Goal: Task Accomplishment & Management: Use online tool/utility

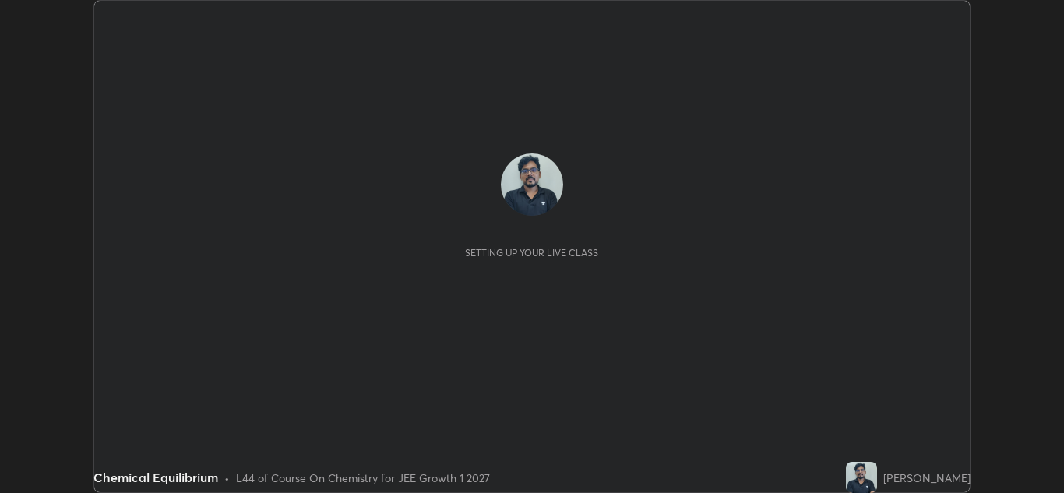
scroll to position [493, 1064]
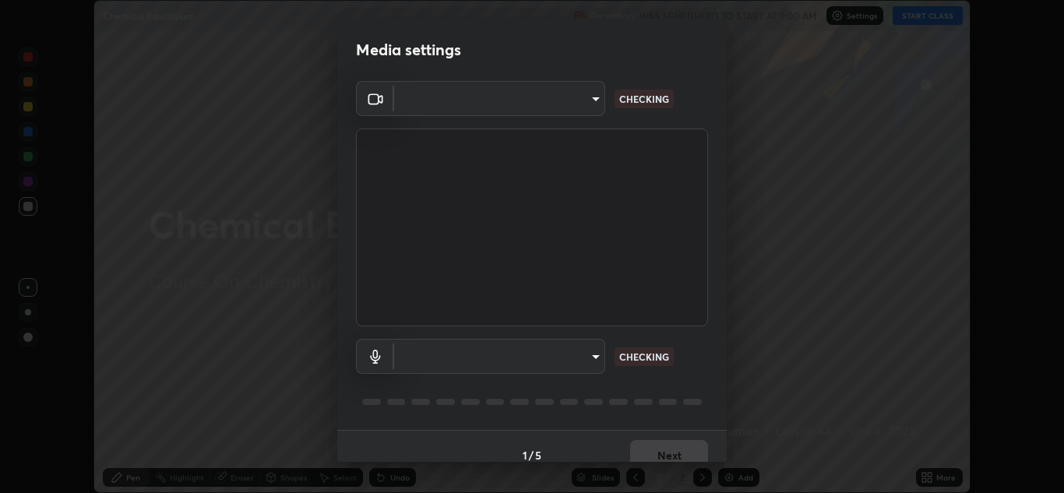
type input "a5fd4db2a2ff04be9e75800ceec395402009cfa99126b0c31c67d7c87717ec82"
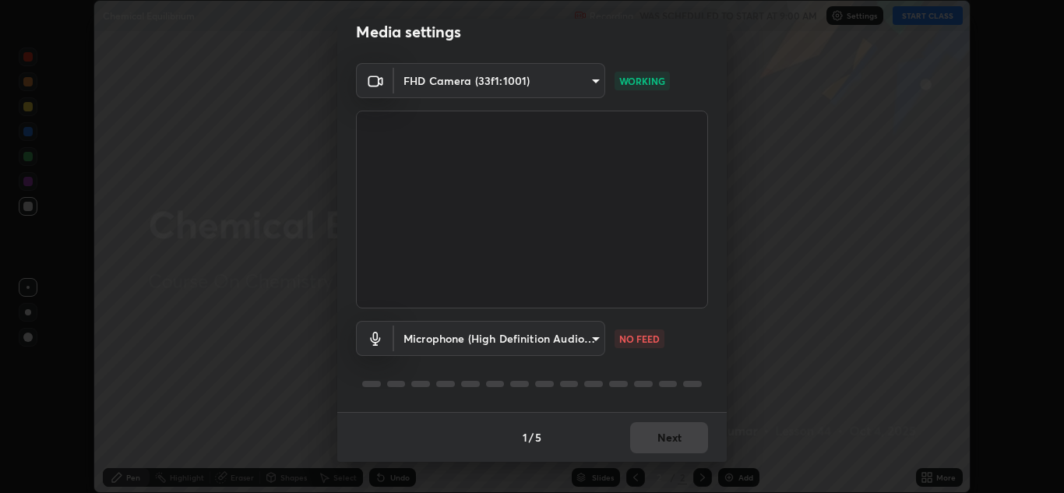
click at [580, 340] on body "Erase all Chemical Equilibrium Recording WAS SCHEDULED TO START AT 9:00 AM Sett…" at bounding box center [532, 246] width 1064 height 493
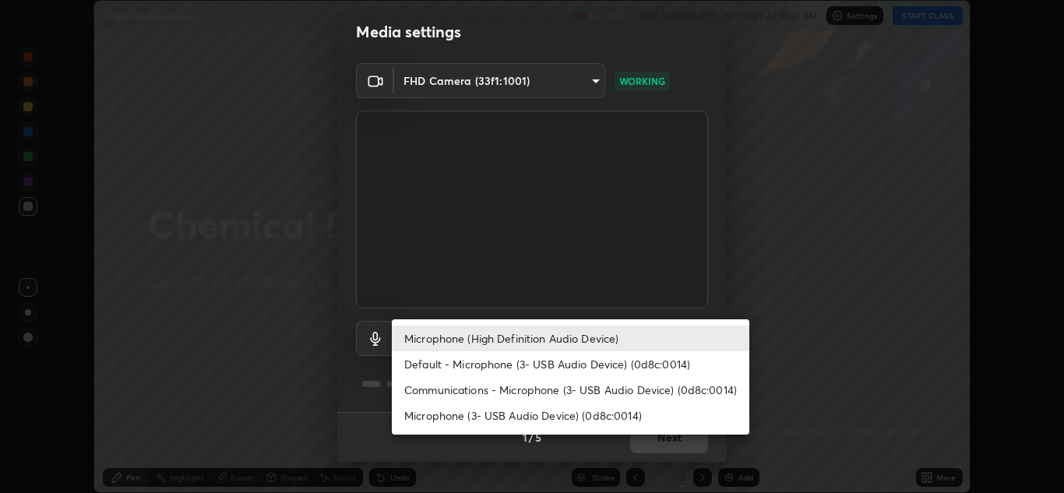
click at [699, 362] on li "Default - Microphone (3- USB Audio Device) (0d8c:0014)" at bounding box center [570, 364] width 357 height 26
type input "default"
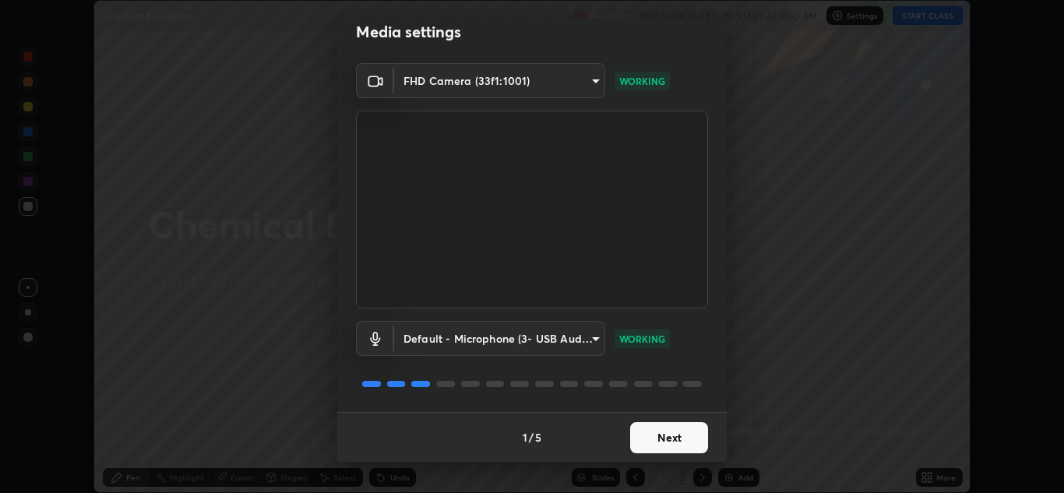
click at [670, 441] on button "Next" at bounding box center [669, 437] width 78 height 31
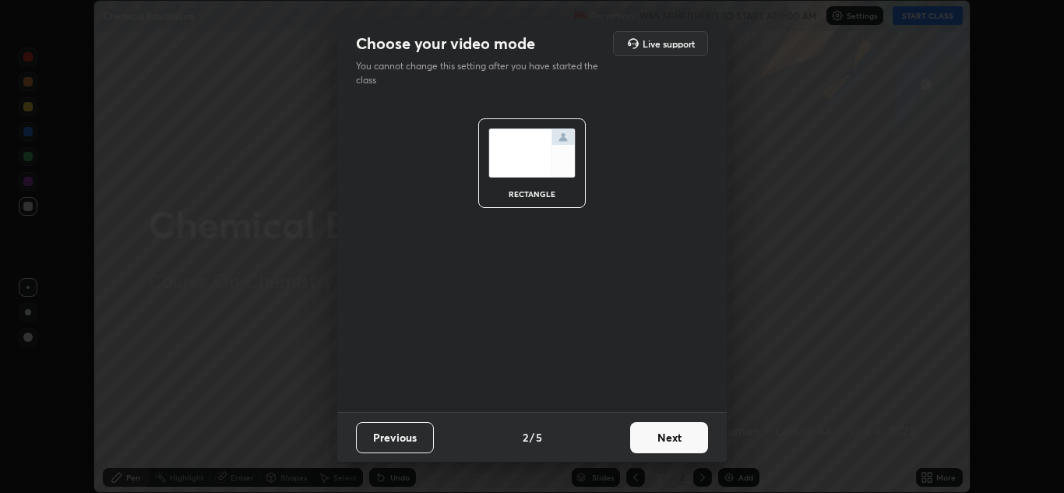
click at [671, 439] on button "Next" at bounding box center [669, 437] width 78 height 31
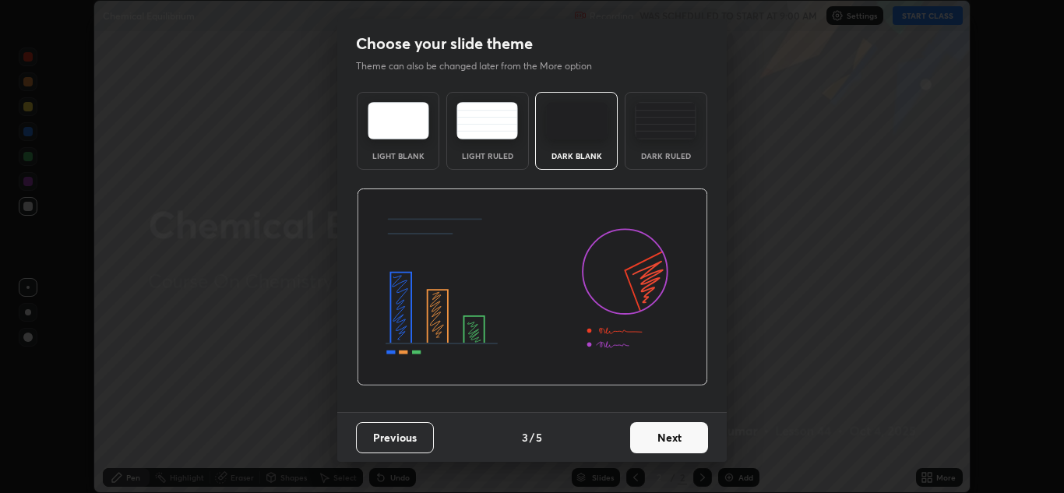
click at [670, 440] on button "Next" at bounding box center [669, 437] width 78 height 31
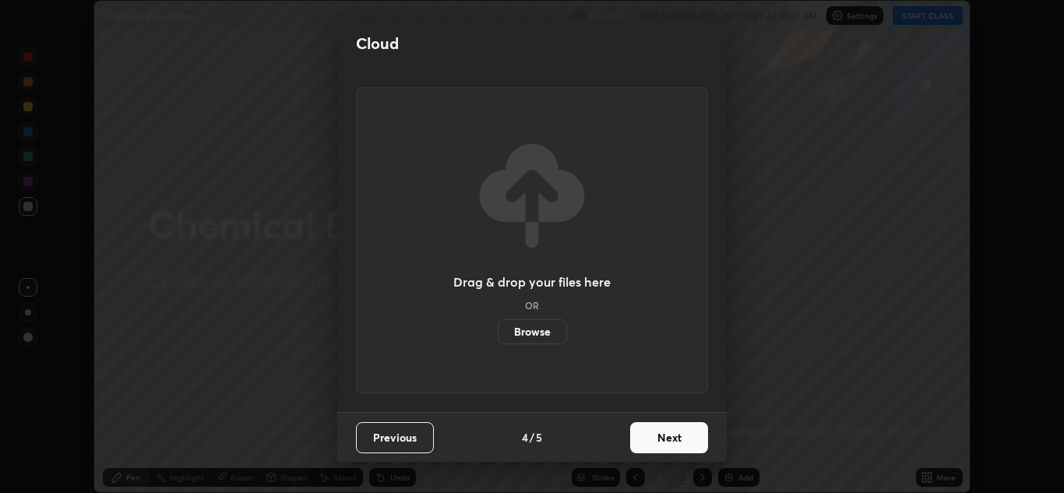
click at [669, 438] on button "Next" at bounding box center [669, 437] width 78 height 31
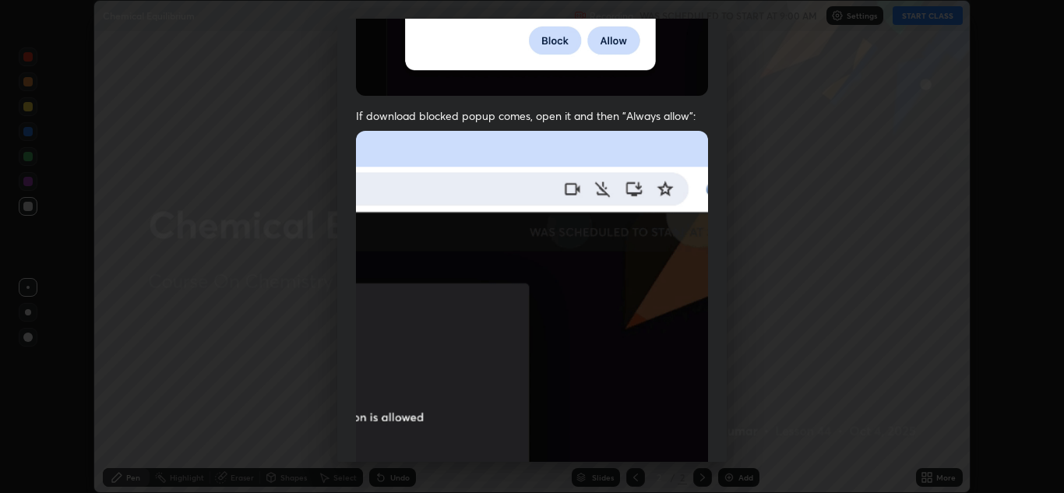
scroll to position [286, 0]
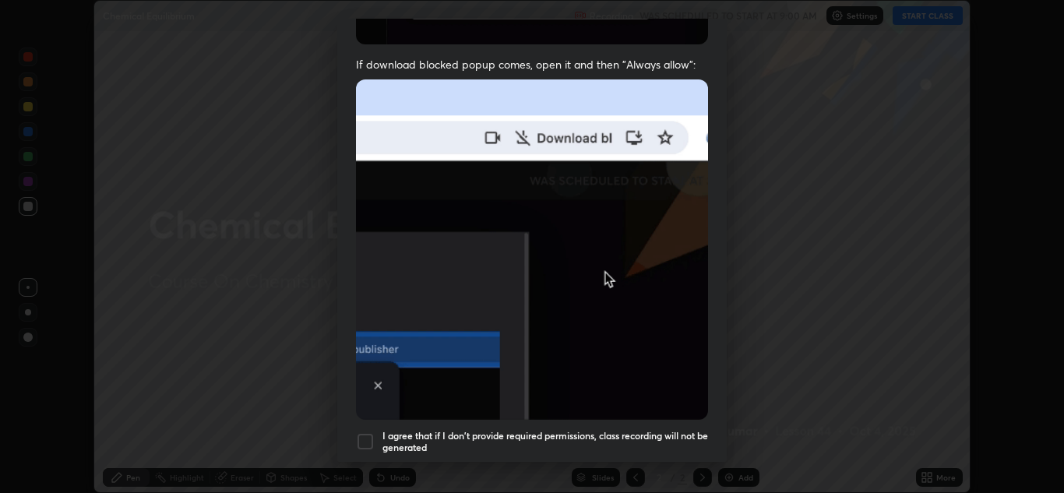
click at [371, 432] on div at bounding box center [365, 441] width 19 height 19
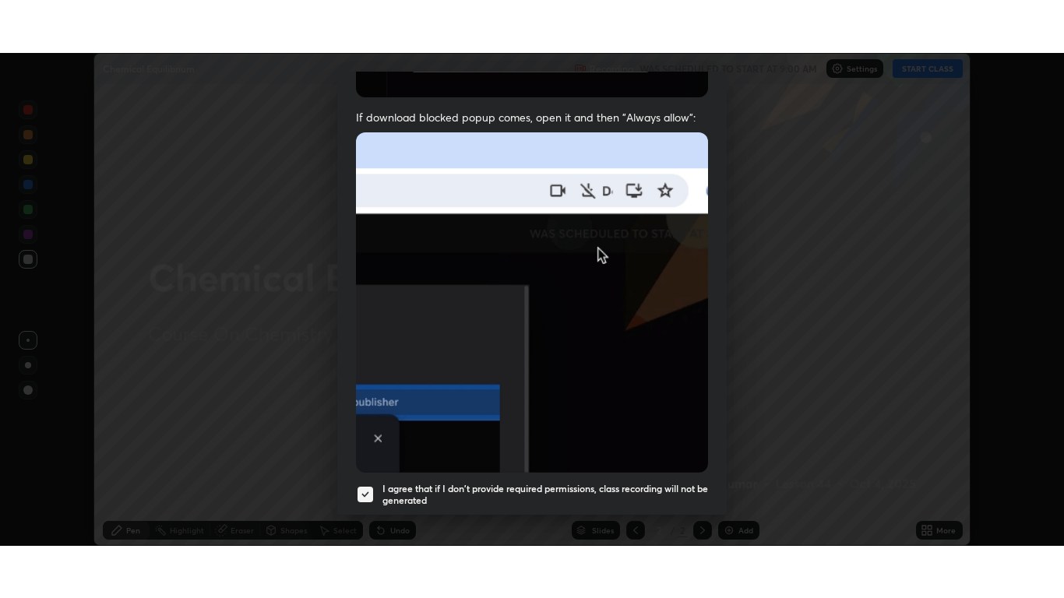
scroll to position [336, 0]
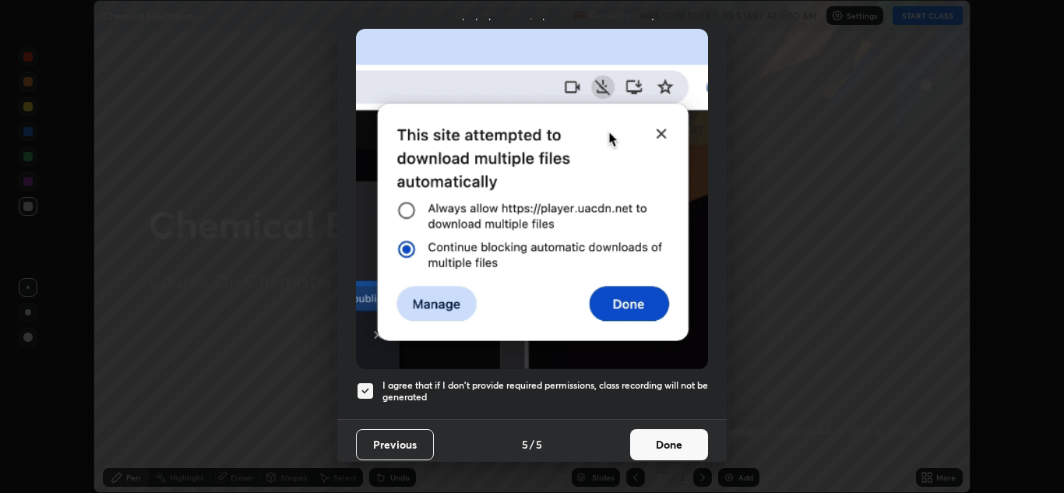
click at [676, 430] on button "Done" at bounding box center [669, 444] width 78 height 31
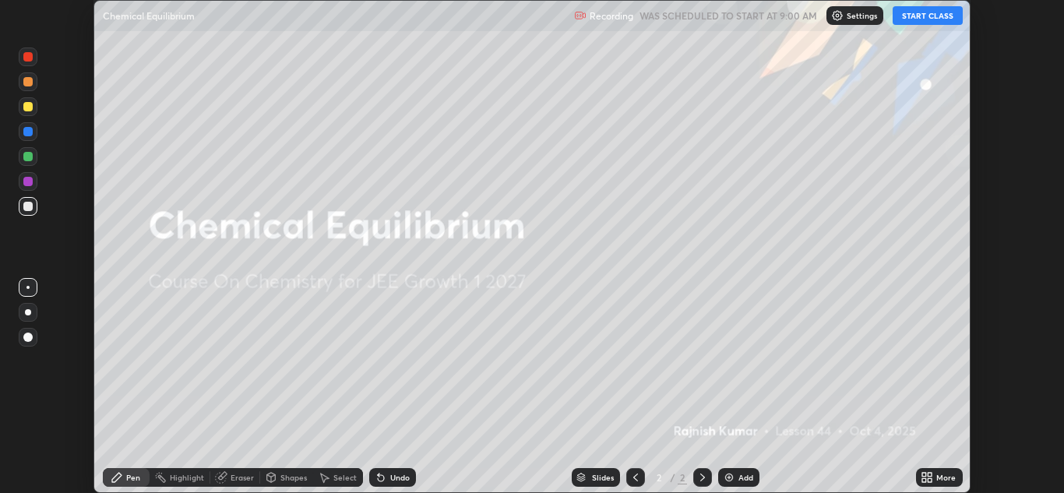
click at [933, 19] on button "START CLASS" at bounding box center [927, 15] width 70 height 19
click at [926, 480] on icon at bounding box center [924, 480] width 4 height 4
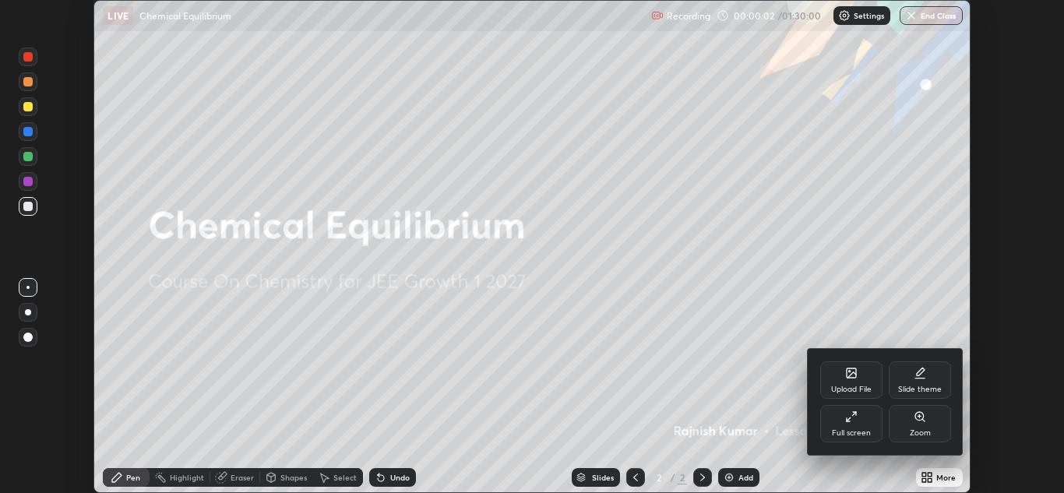
click at [861, 420] on div "Full screen" at bounding box center [851, 423] width 62 height 37
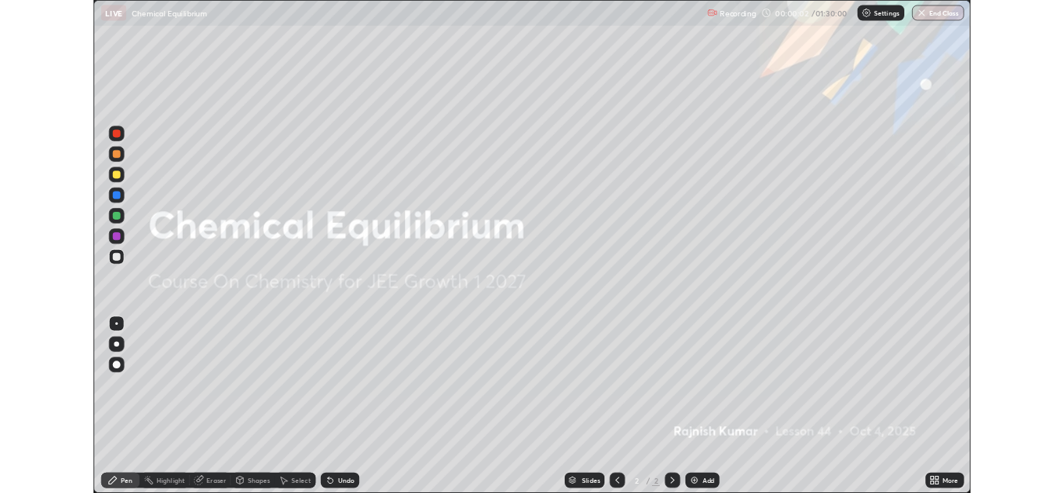
scroll to position [598, 1064]
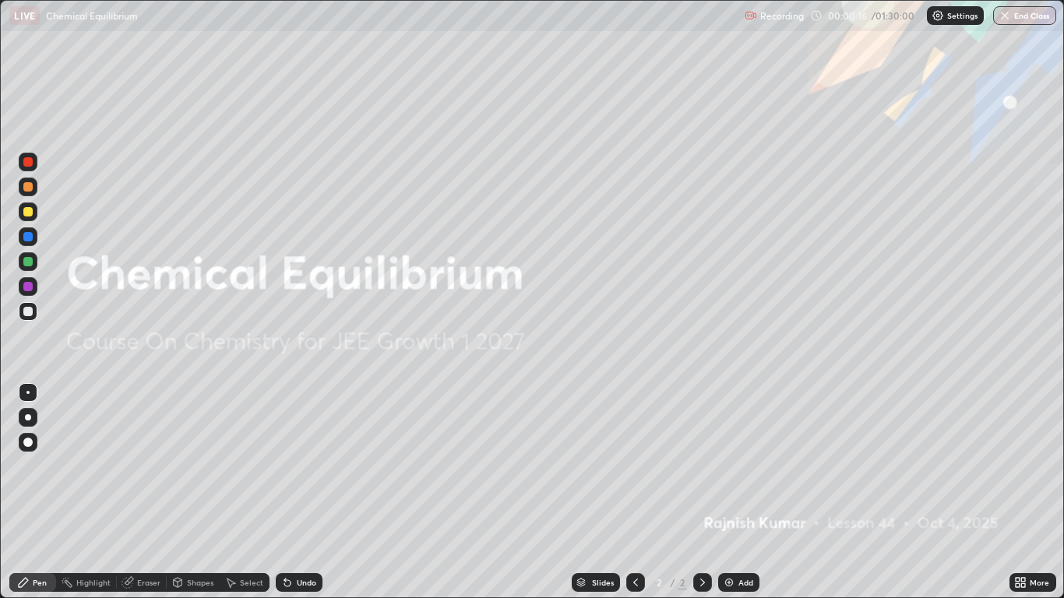
click at [747, 492] on div "Add" at bounding box center [745, 582] width 15 height 8
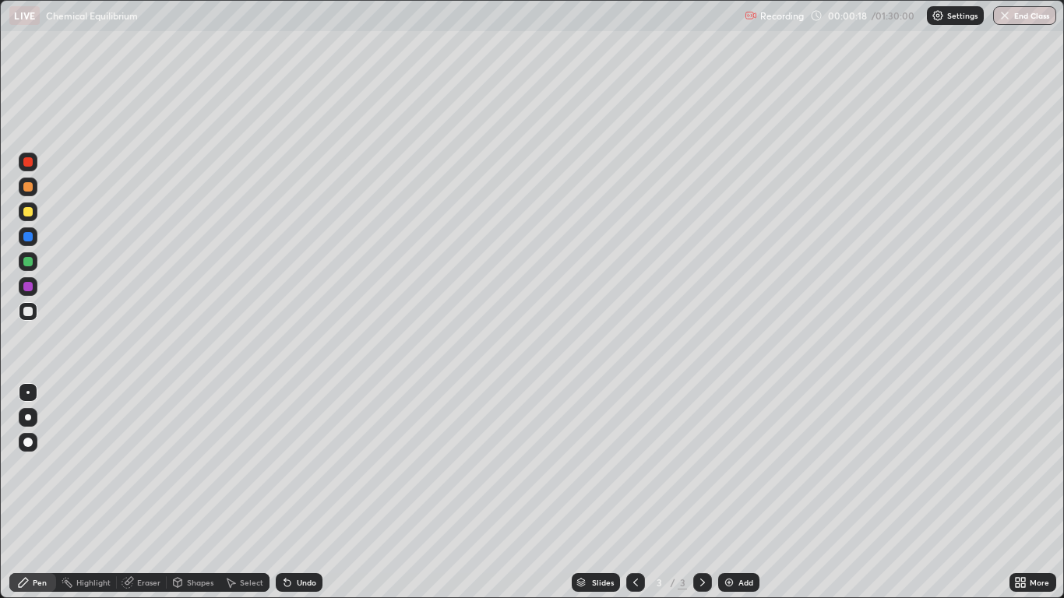
click at [29, 213] on div at bounding box center [27, 211] width 9 height 9
click at [26, 436] on div at bounding box center [28, 442] width 19 height 19
click at [28, 213] on div at bounding box center [27, 211] width 9 height 9
click at [298, 492] on div "Undo" at bounding box center [299, 582] width 47 height 19
click at [303, 492] on div "Undo" at bounding box center [299, 582] width 47 height 19
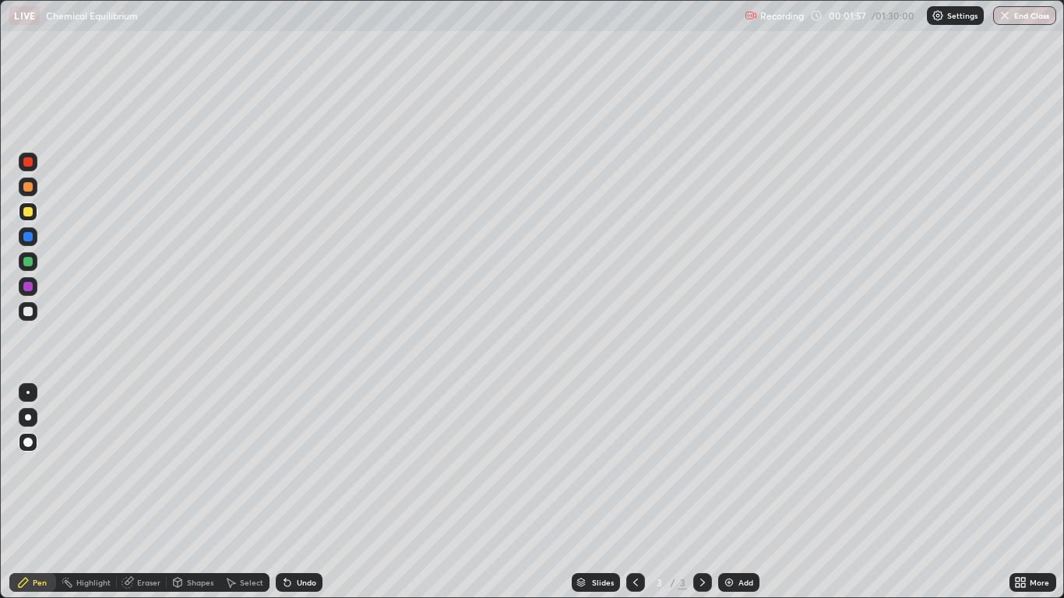
click at [304, 492] on div "Undo" at bounding box center [299, 582] width 47 height 19
click at [298, 492] on div "Undo" at bounding box center [306, 582] width 19 height 8
click at [297, 492] on div "Undo" at bounding box center [306, 582] width 19 height 8
click at [301, 492] on div "Undo" at bounding box center [299, 582] width 47 height 19
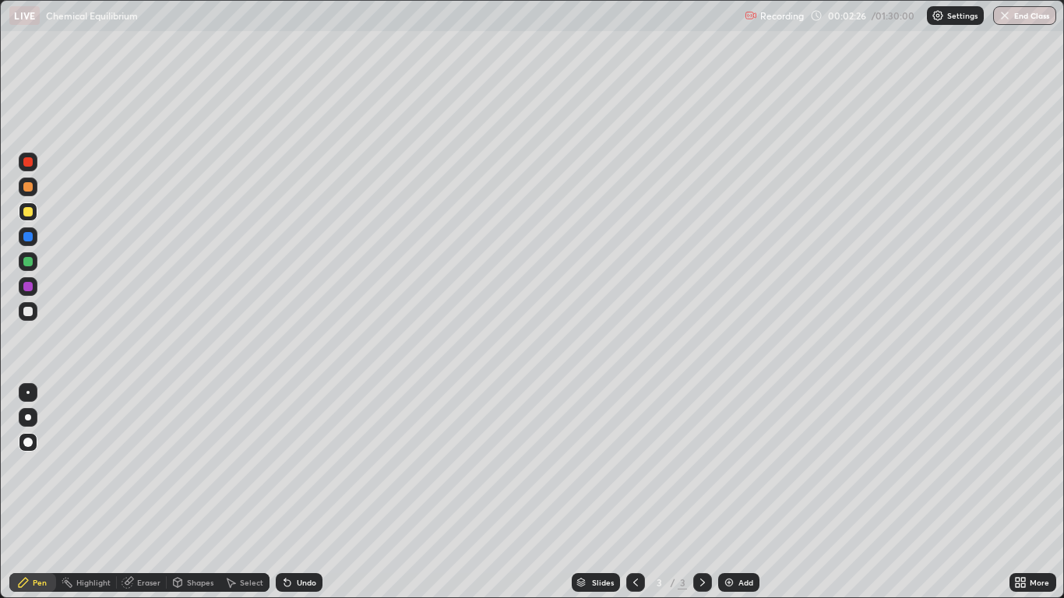
click at [291, 492] on div "Undo" at bounding box center [299, 582] width 47 height 19
click at [740, 492] on div "Add" at bounding box center [745, 582] width 15 height 8
click at [633, 492] on icon at bounding box center [635, 582] width 5 height 8
click at [242, 492] on div "Select" at bounding box center [251, 582] width 23 height 8
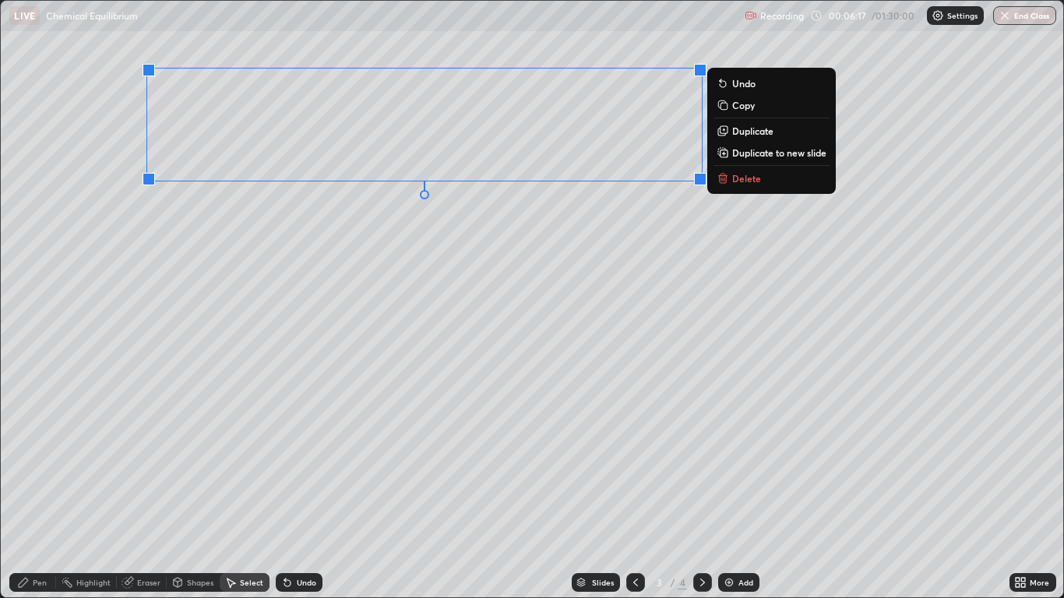
click at [743, 107] on p "Copy" at bounding box center [743, 105] width 23 height 12
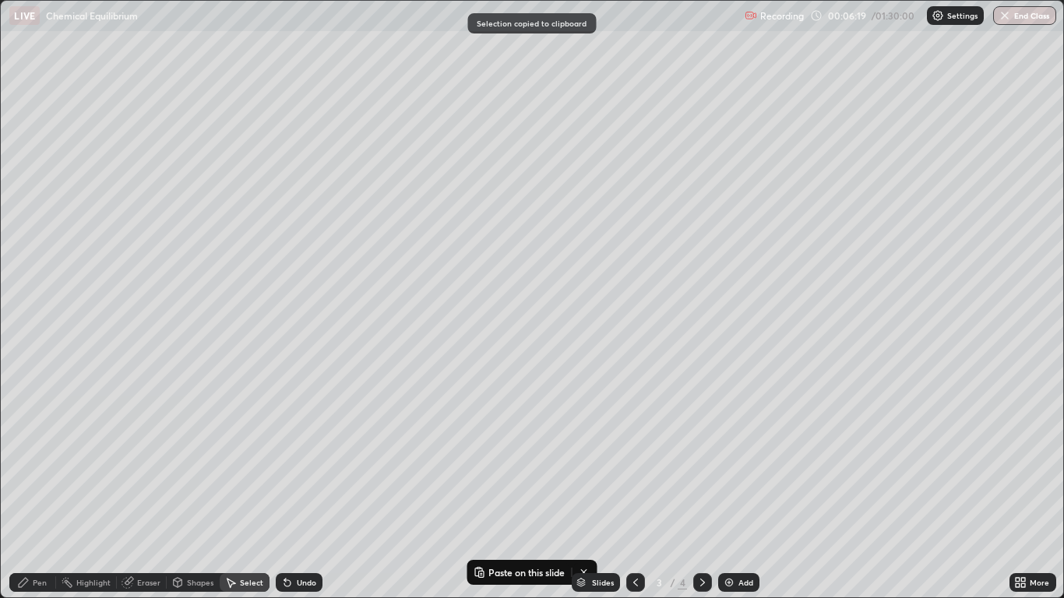
click at [703, 492] on icon at bounding box center [702, 582] width 12 height 12
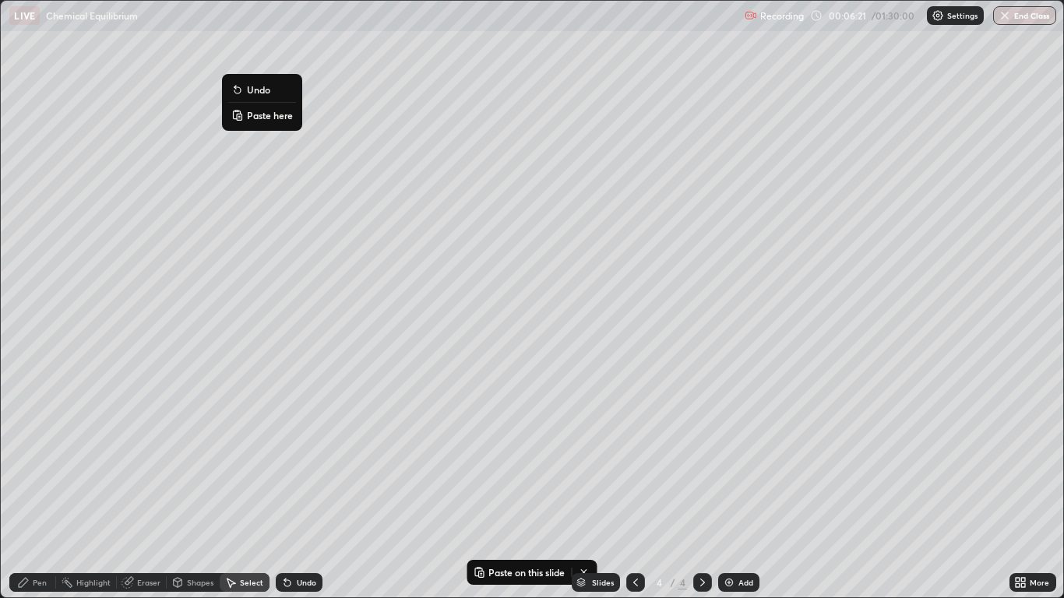
click at [276, 117] on p "Paste here" at bounding box center [270, 115] width 46 height 12
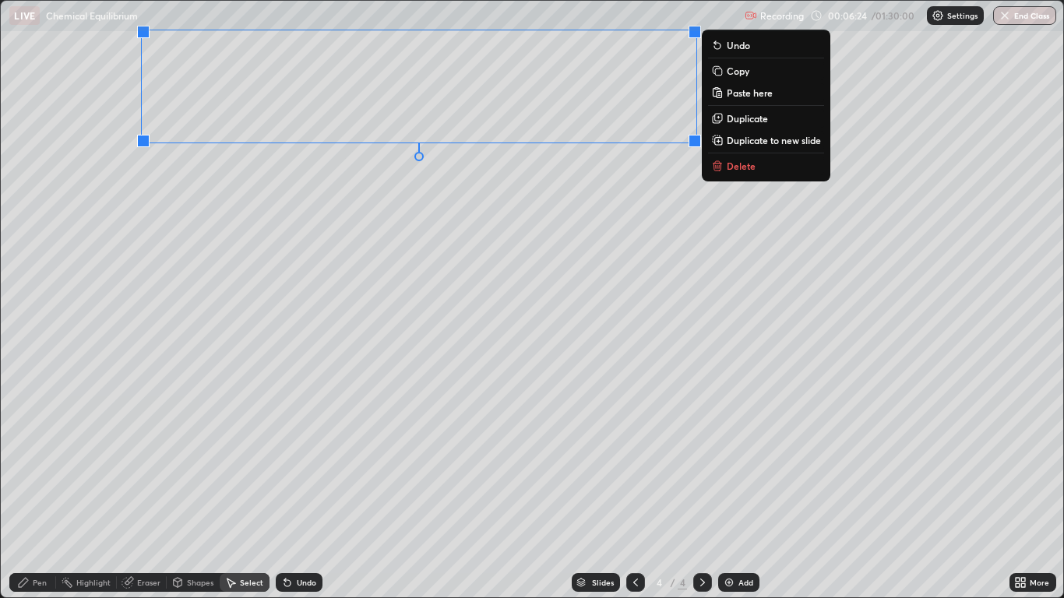
click at [154, 492] on div "Eraser" at bounding box center [148, 582] width 23 height 8
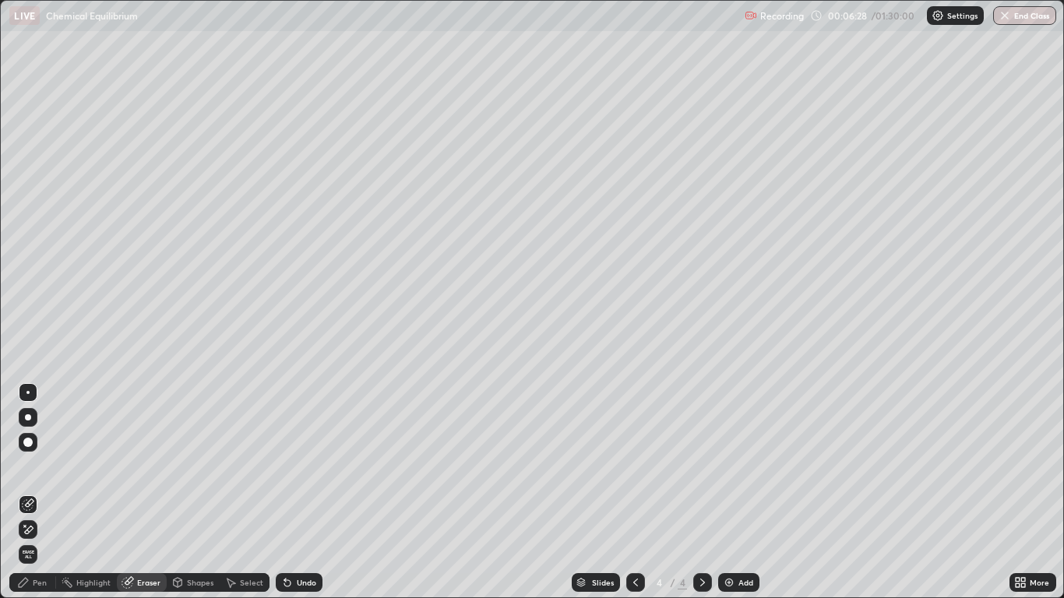
click at [40, 492] on div "Pen" at bounding box center [40, 582] width 14 height 8
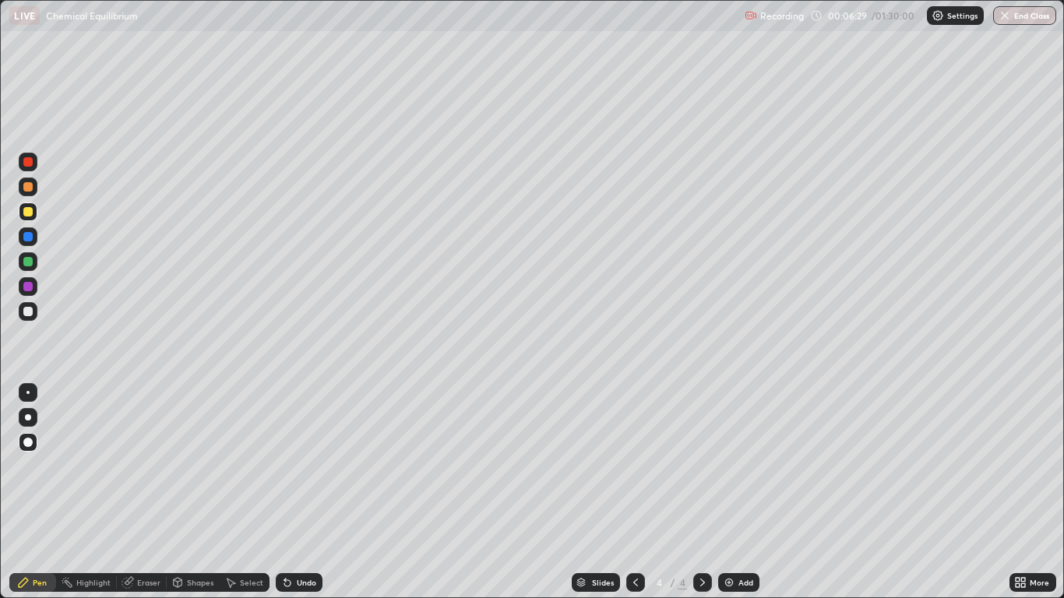
click at [30, 262] on div at bounding box center [27, 261] width 9 height 9
click at [256, 492] on div "Select" at bounding box center [251, 582] width 23 height 8
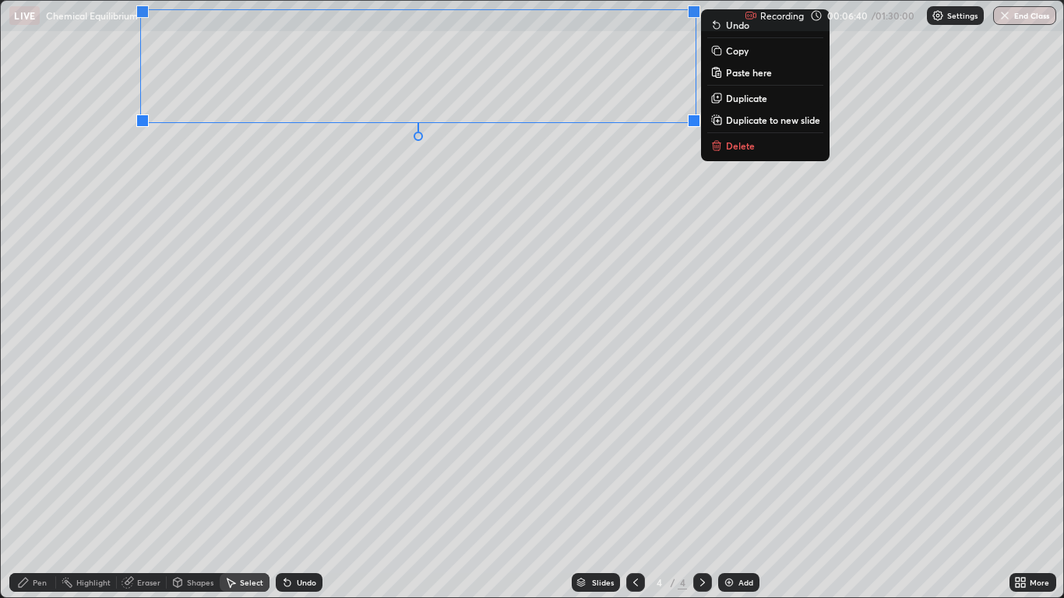
click at [525, 223] on div "0 ° Undo Copy Paste here Duplicate Duplicate to new slide Delete" at bounding box center [531, 299] width 1061 height 596
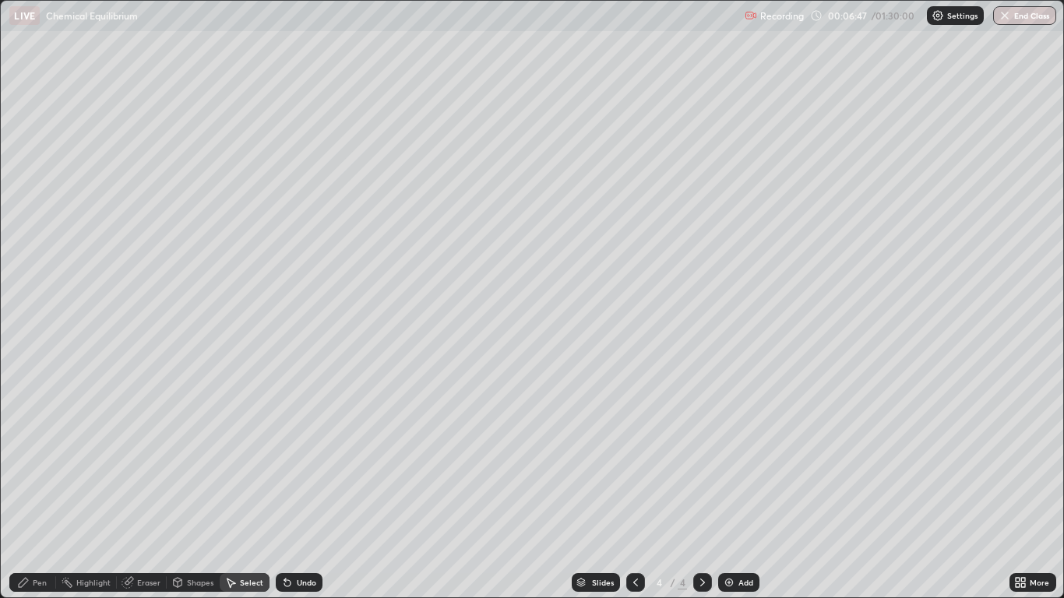
click at [43, 492] on div "Pen" at bounding box center [40, 582] width 14 height 8
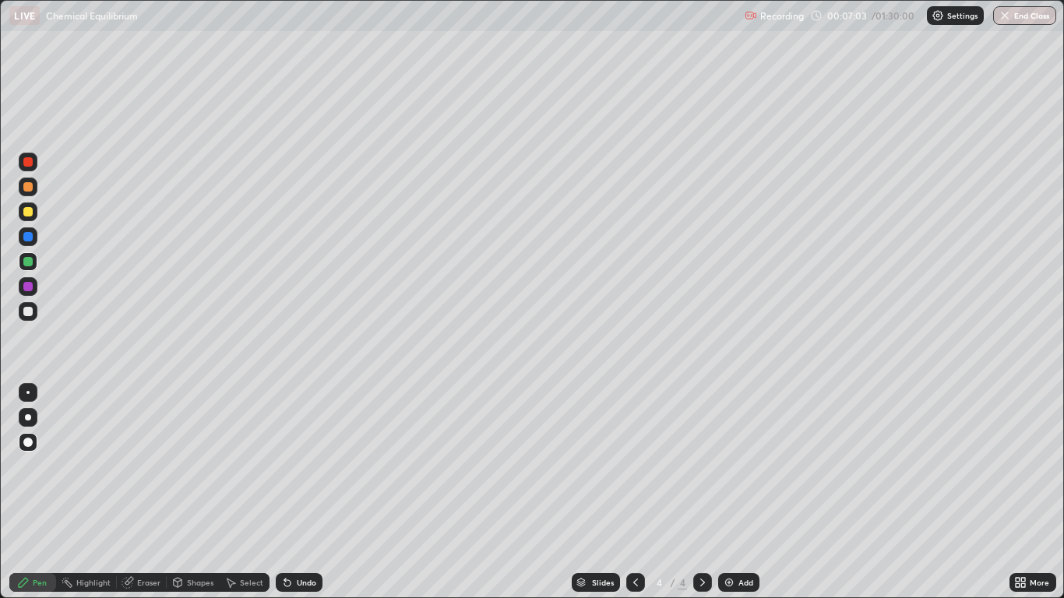
click at [308, 492] on div "Undo" at bounding box center [306, 582] width 19 height 8
click at [309, 492] on div "Undo" at bounding box center [306, 582] width 19 height 8
click at [247, 492] on div "Select" at bounding box center [245, 582] width 50 height 19
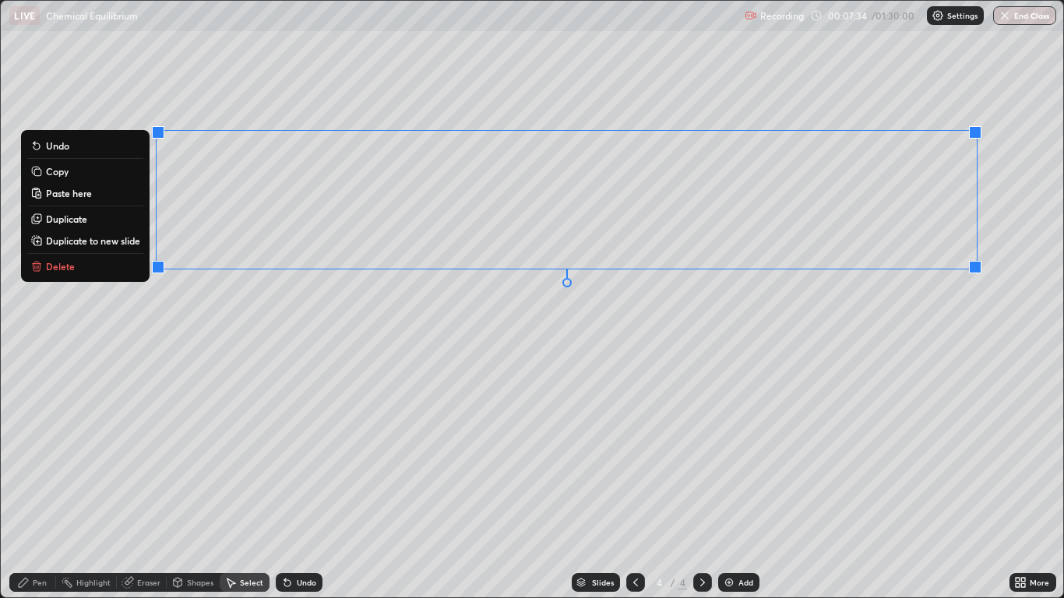
click at [100, 221] on button "Duplicate" at bounding box center [85, 218] width 116 height 19
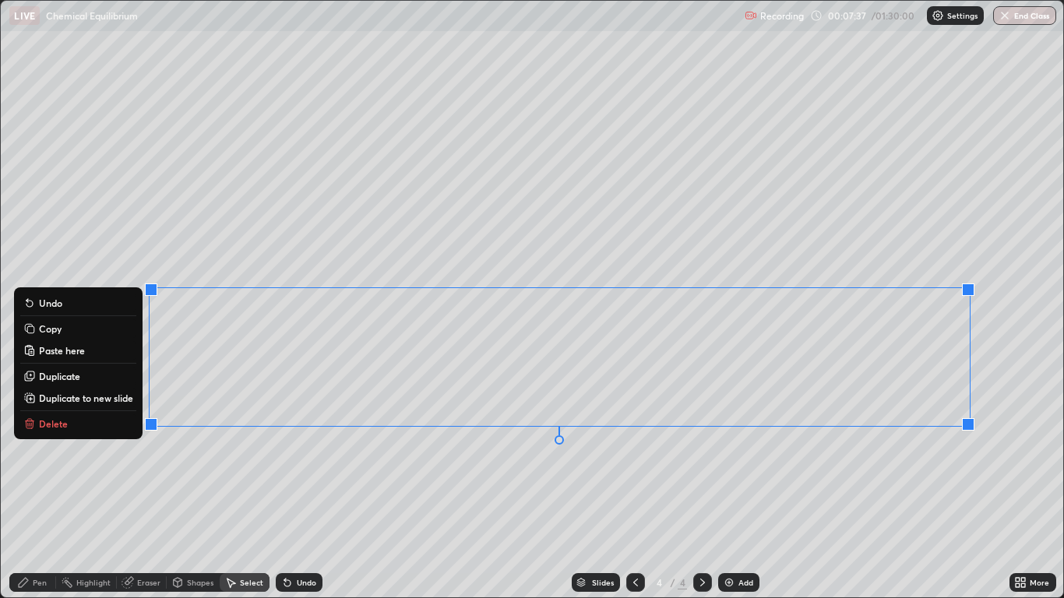
click at [234, 464] on div "0 ° Undo Copy Paste here Duplicate Duplicate to new slide Delete" at bounding box center [531, 299] width 1061 height 596
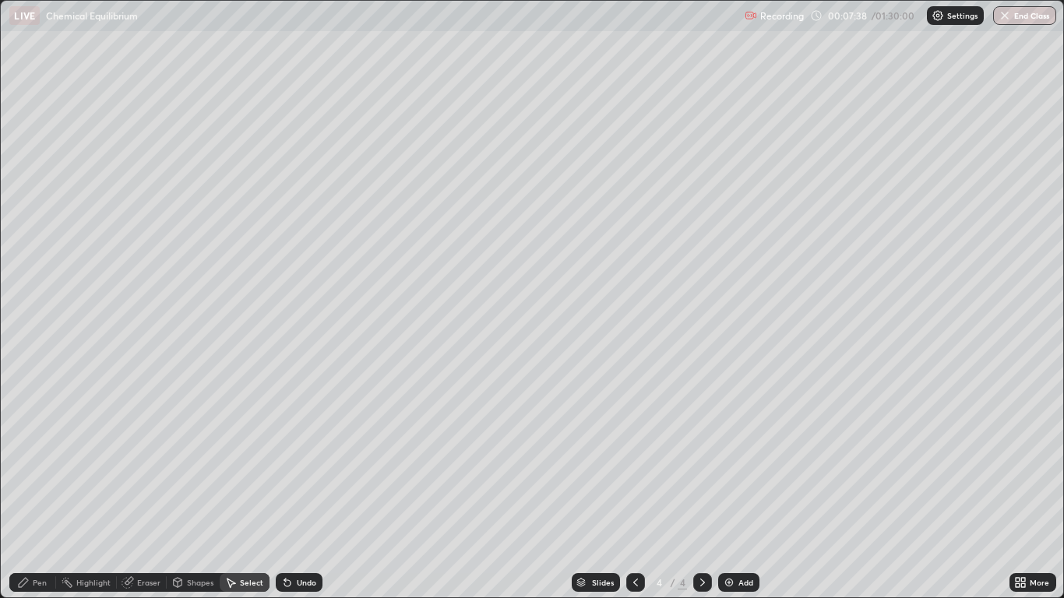
click at [43, 492] on div "Pen" at bounding box center [40, 582] width 14 height 8
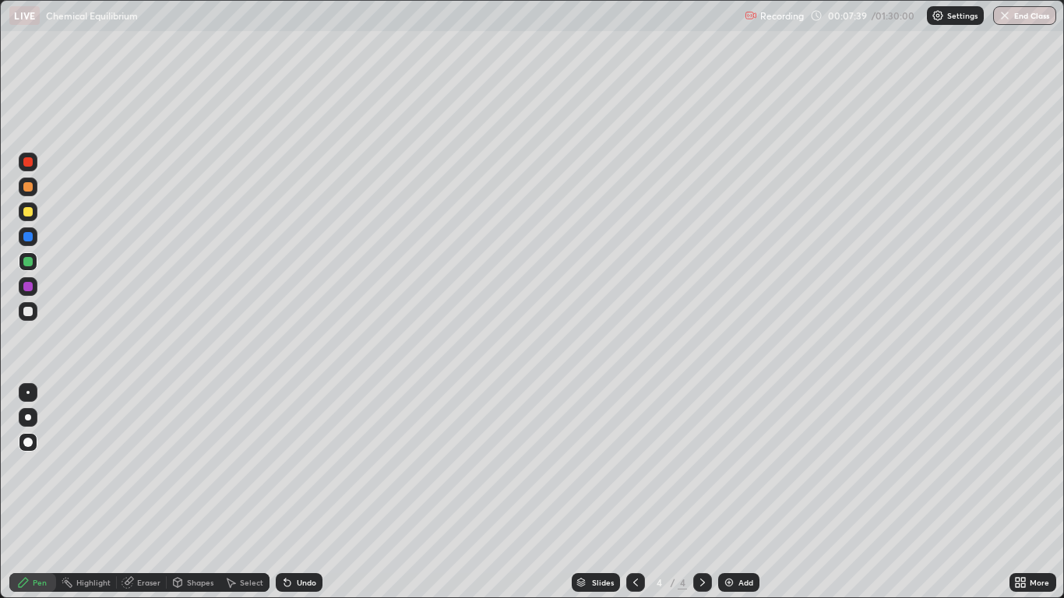
click at [150, 492] on div "Eraser" at bounding box center [142, 582] width 50 height 19
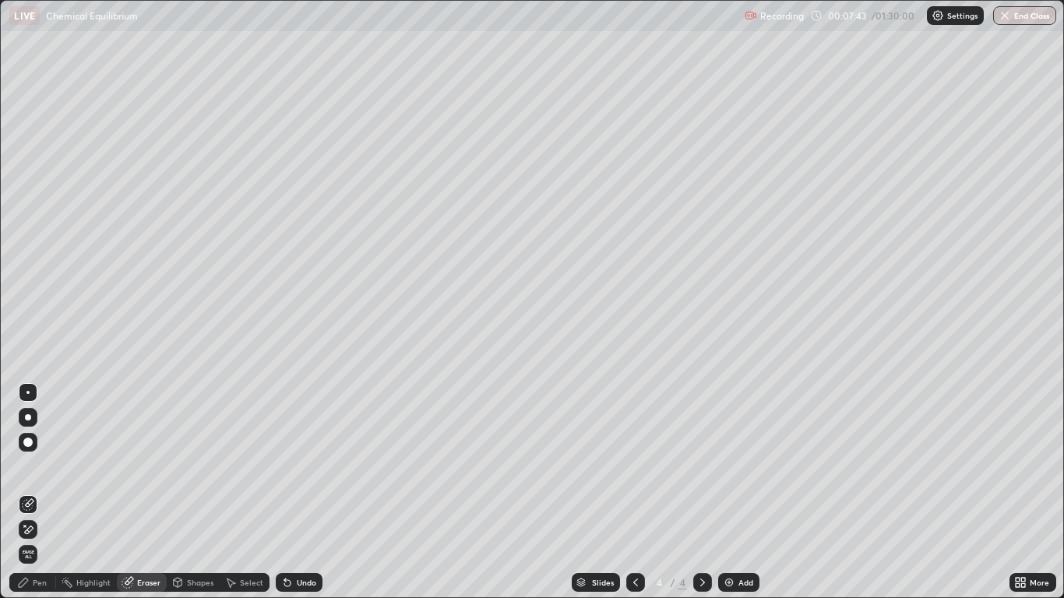
click at [27, 492] on icon at bounding box center [23, 582] width 12 height 12
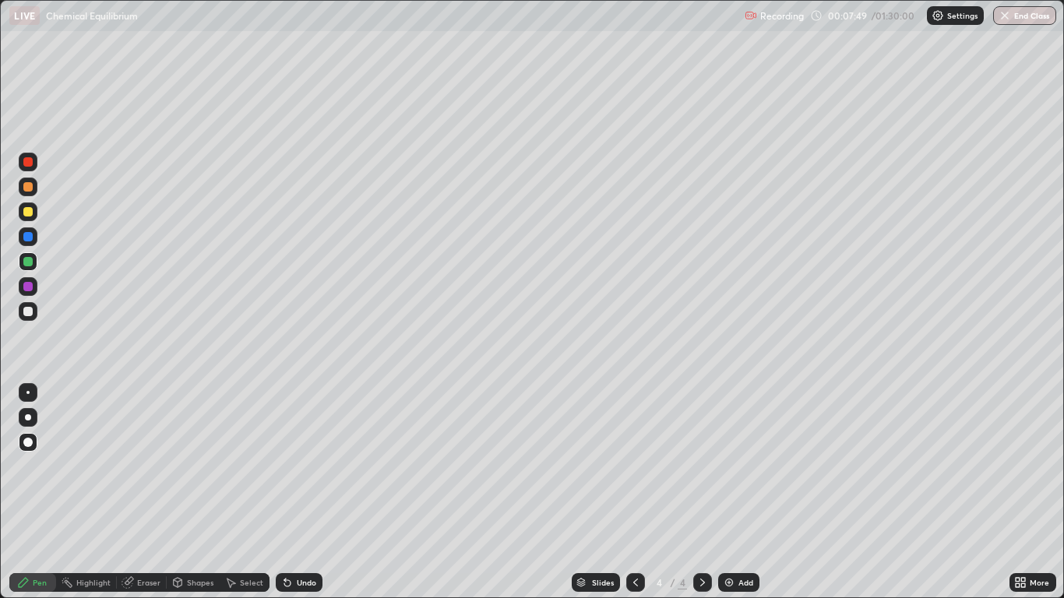
click at [145, 492] on div "Eraser" at bounding box center [148, 582] width 23 height 8
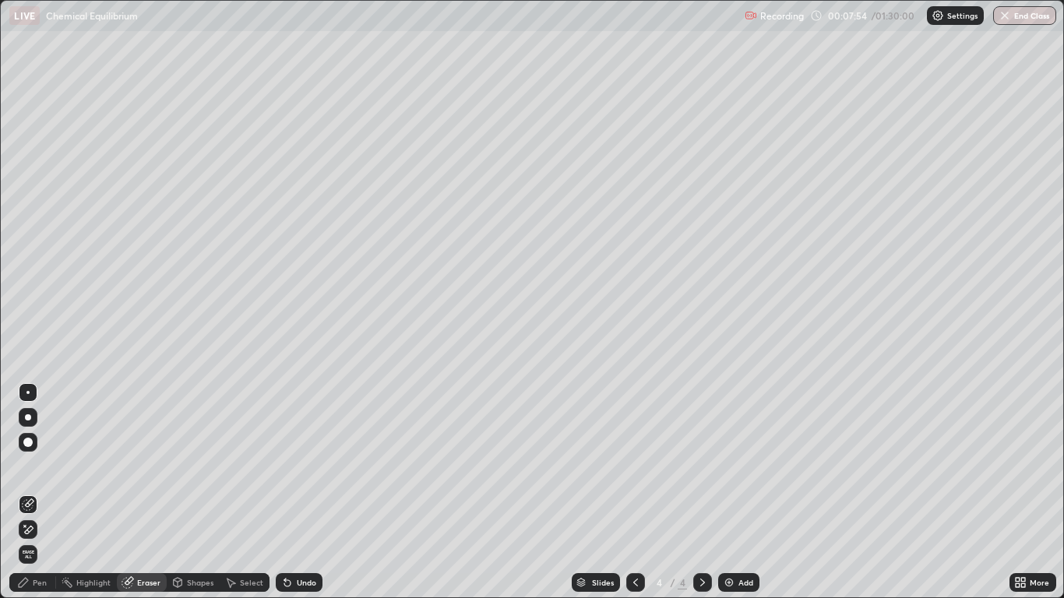
click at [35, 492] on div "Pen" at bounding box center [40, 582] width 14 height 8
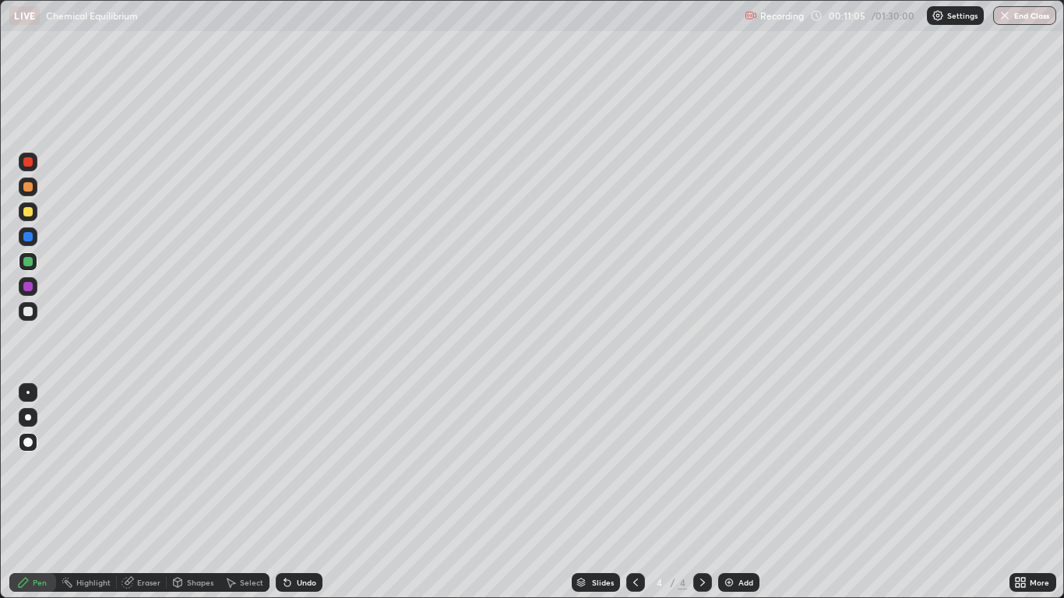
click at [733, 492] on img at bounding box center [728, 582] width 12 height 12
click at [29, 213] on div at bounding box center [27, 211] width 9 height 9
click at [196, 492] on div "Shapes" at bounding box center [200, 582] width 26 height 8
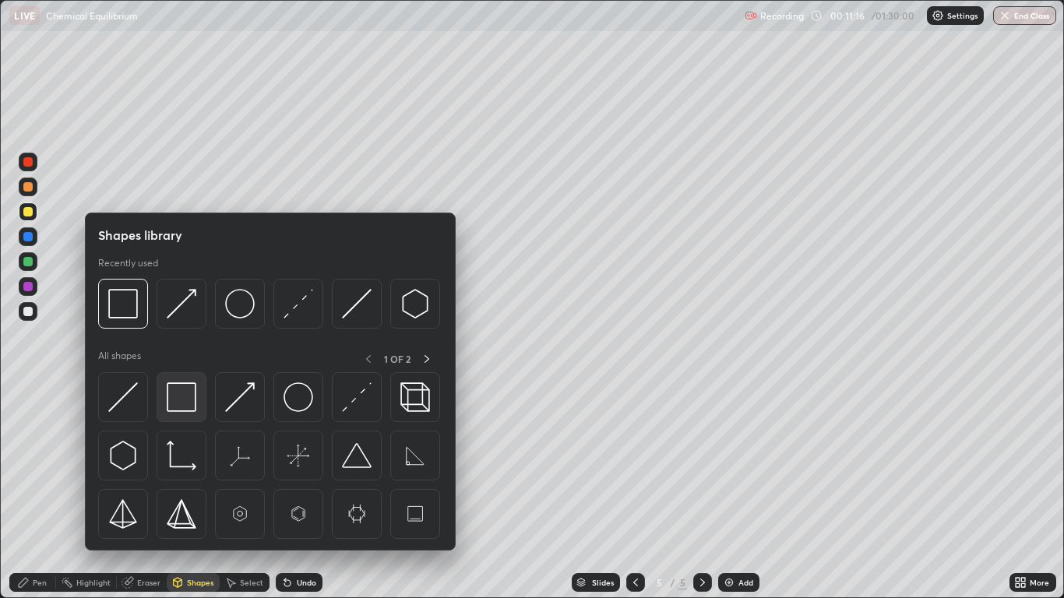
click at [185, 397] on img at bounding box center [182, 397] width 30 height 30
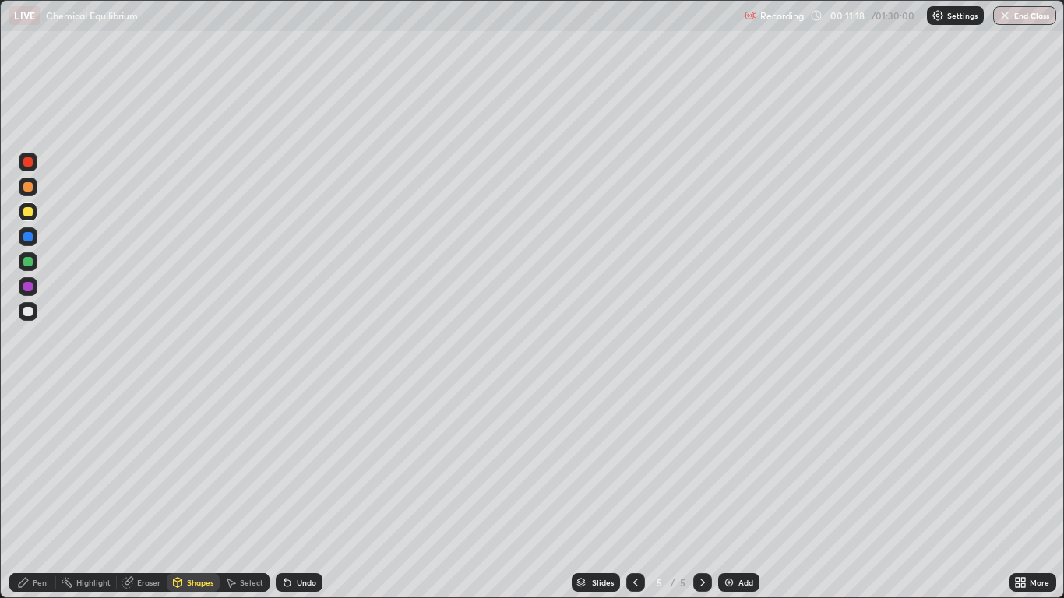
click at [32, 312] on div at bounding box center [27, 311] width 9 height 9
click at [35, 492] on div "Pen" at bounding box center [40, 582] width 14 height 8
click at [30, 264] on div at bounding box center [27, 261] width 9 height 9
click at [188, 492] on div "Shapes" at bounding box center [200, 582] width 26 height 8
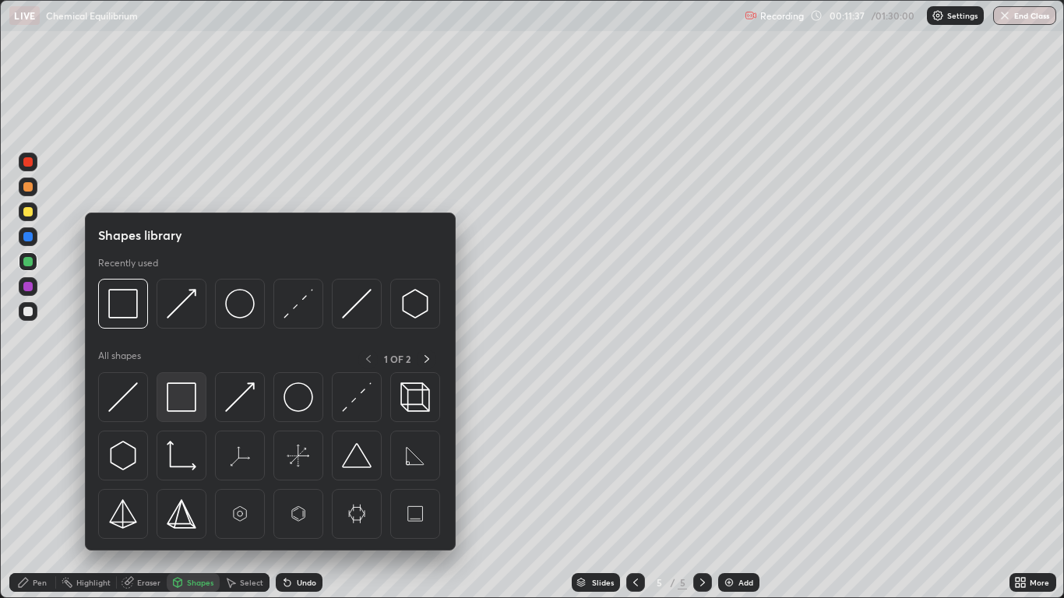
click at [183, 398] on img at bounding box center [182, 397] width 30 height 30
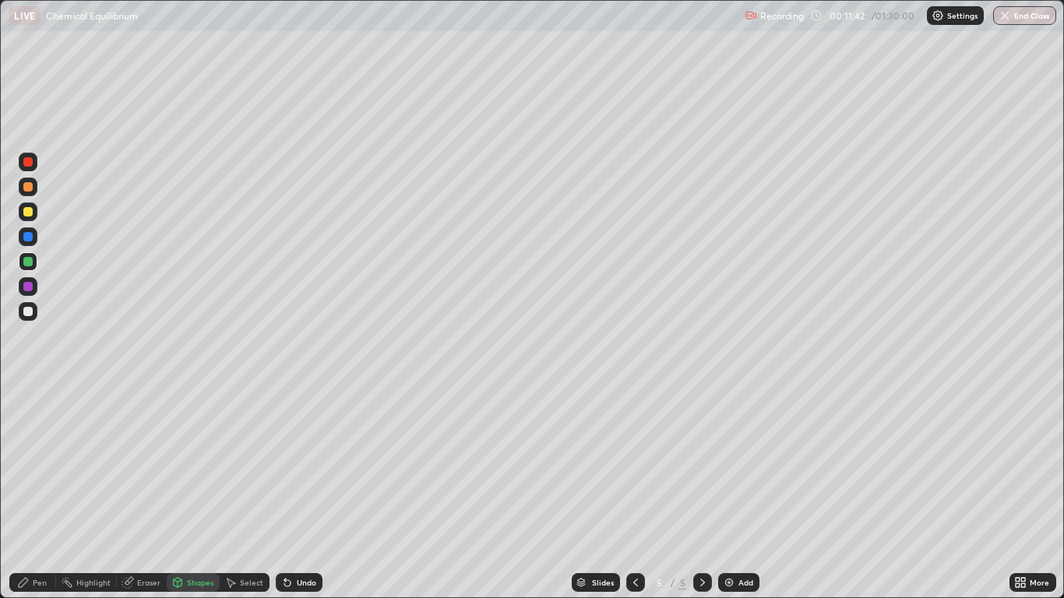
click at [44, 492] on div "Pen" at bounding box center [40, 582] width 14 height 8
click at [305, 492] on div "Undo" at bounding box center [306, 582] width 19 height 8
click at [301, 492] on div "Undo" at bounding box center [306, 582] width 19 height 8
click at [303, 492] on div "Undo" at bounding box center [306, 582] width 19 height 8
click at [302, 492] on div "Undo" at bounding box center [306, 582] width 19 height 8
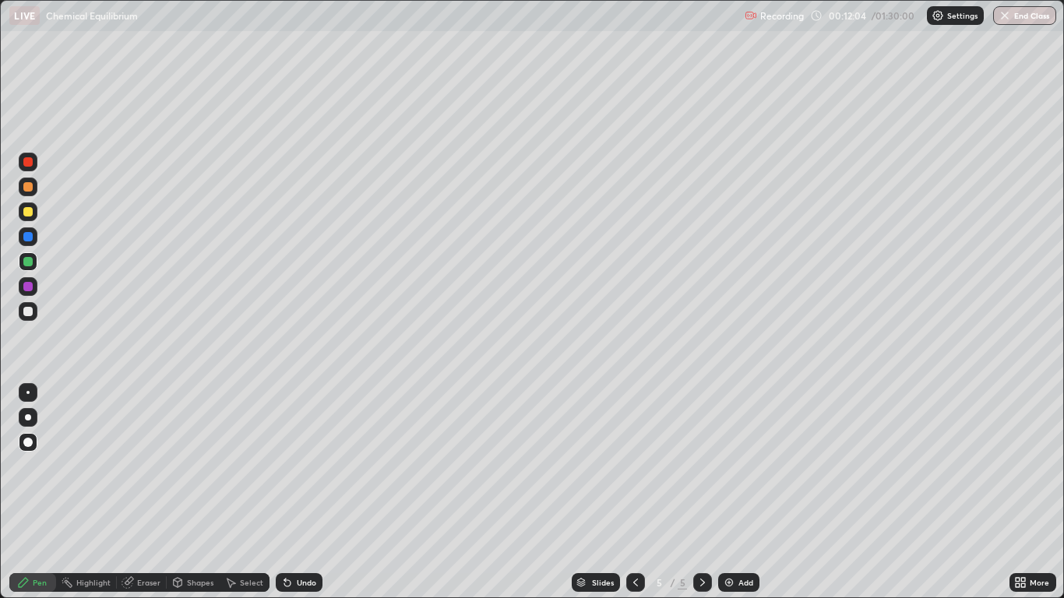
click at [294, 492] on div "Undo" at bounding box center [299, 582] width 47 height 19
click at [745, 492] on div "Add" at bounding box center [745, 582] width 15 height 8
click at [36, 213] on div at bounding box center [28, 211] width 19 height 19
click at [290, 492] on icon at bounding box center [287, 582] width 12 height 12
click at [308, 492] on div "Undo" at bounding box center [306, 582] width 19 height 8
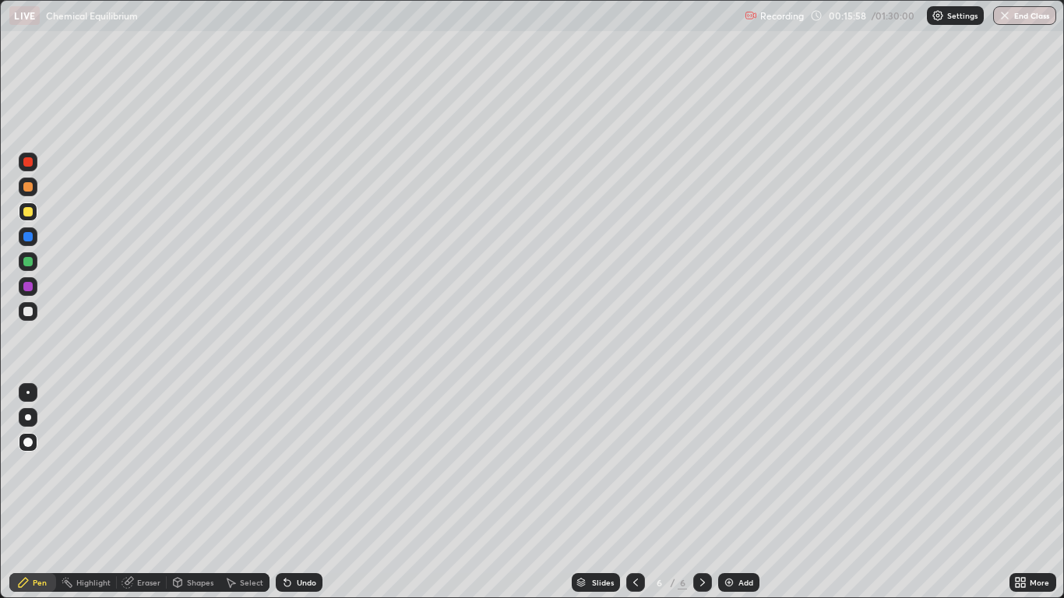
click at [36, 263] on div at bounding box center [28, 261] width 19 height 19
click at [28, 315] on div at bounding box center [27, 311] width 9 height 9
click at [29, 263] on div at bounding box center [27, 261] width 9 height 9
click at [144, 492] on div "Eraser" at bounding box center [148, 582] width 23 height 8
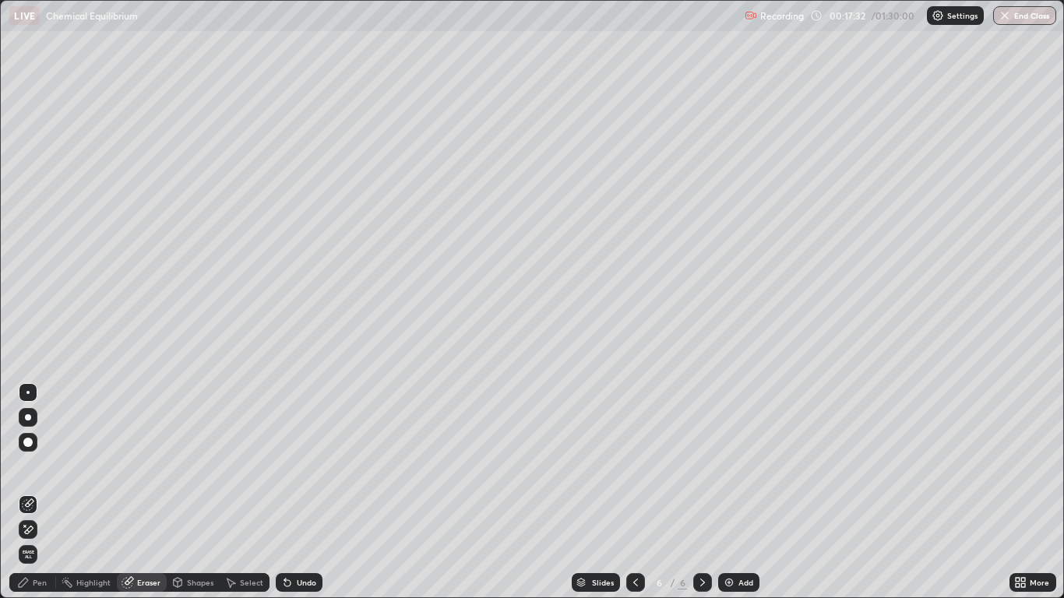
click at [37, 492] on div "Pen" at bounding box center [40, 582] width 14 height 8
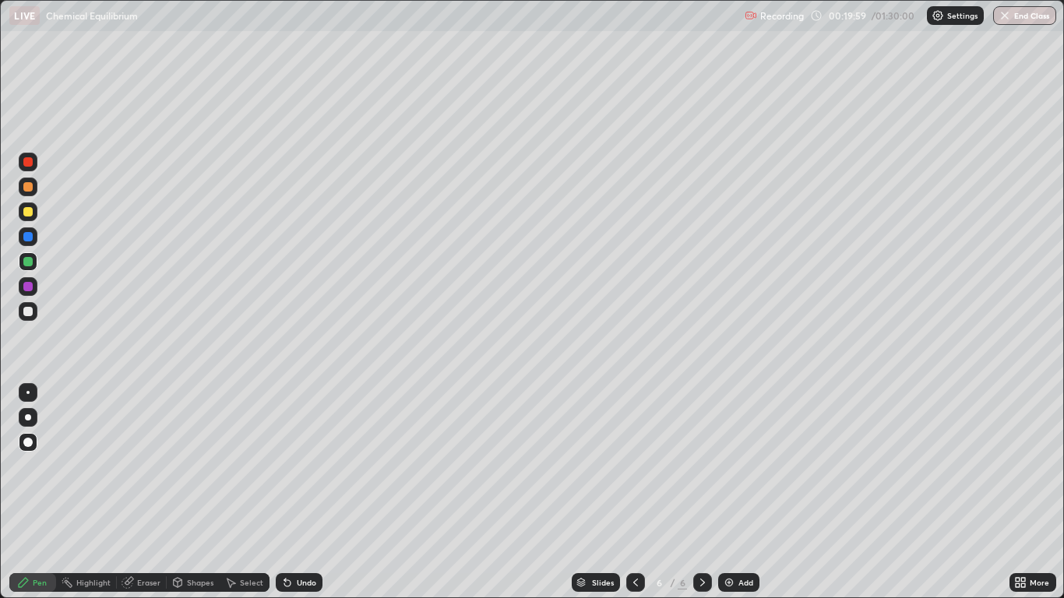
click at [739, 492] on div "Add" at bounding box center [745, 582] width 15 height 8
click at [635, 492] on icon at bounding box center [635, 582] width 12 height 12
click at [699, 492] on icon at bounding box center [702, 582] width 12 height 12
click at [631, 492] on icon at bounding box center [635, 582] width 12 height 12
click at [699, 492] on icon at bounding box center [702, 582] width 12 height 12
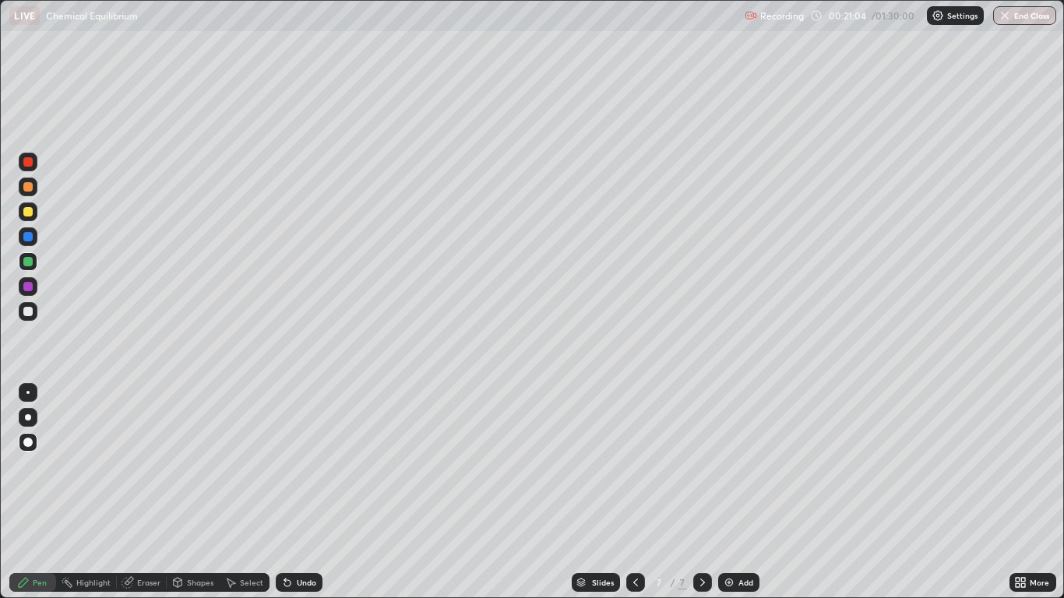
click at [304, 492] on div "Undo" at bounding box center [299, 582] width 47 height 19
click at [142, 492] on div "Eraser" at bounding box center [148, 582] width 23 height 8
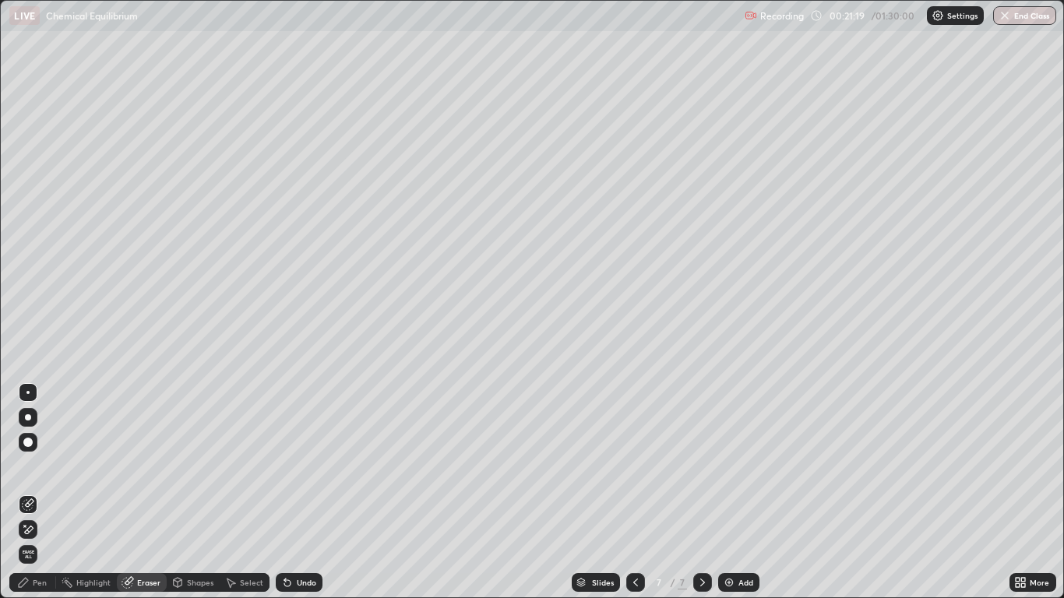
click at [42, 492] on div "Pen" at bounding box center [40, 582] width 14 height 8
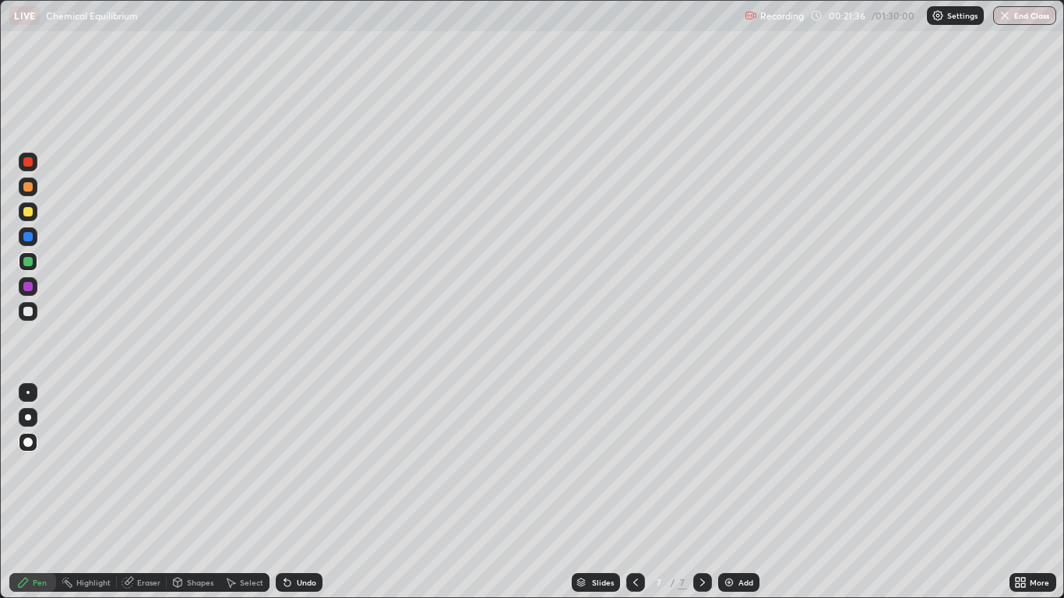
click at [28, 311] on div at bounding box center [27, 311] width 9 height 9
click at [304, 492] on div "Undo" at bounding box center [306, 582] width 19 height 8
click at [302, 492] on div "Undo" at bounding box center [306, 582] width 19 height 8
click at [303, 492] on div "Undo" at bounding box center [299, 582] width 47 height 19
click at [304, 492] on div "Undo" at bounding box center [299, 582] width 47 height 19
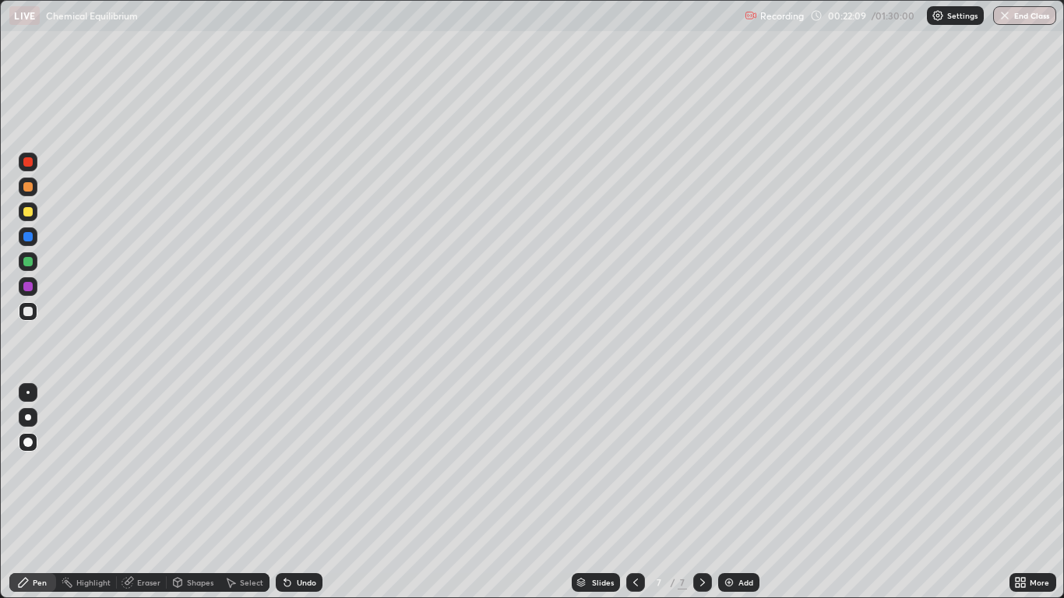
click at [304, 492] on div "Undo" at bounding box center [299, 582] width 47 height 19
click at [305, 492] on div "Undo" at bounding box center [299, 582] width 47 height 19
click at [303, 492] on div "Undo" at bounding box center [299, 582] width 47 height 19
click at [304, 492] on div "Undo" at bounding box center [306, 582] width 19 height 8
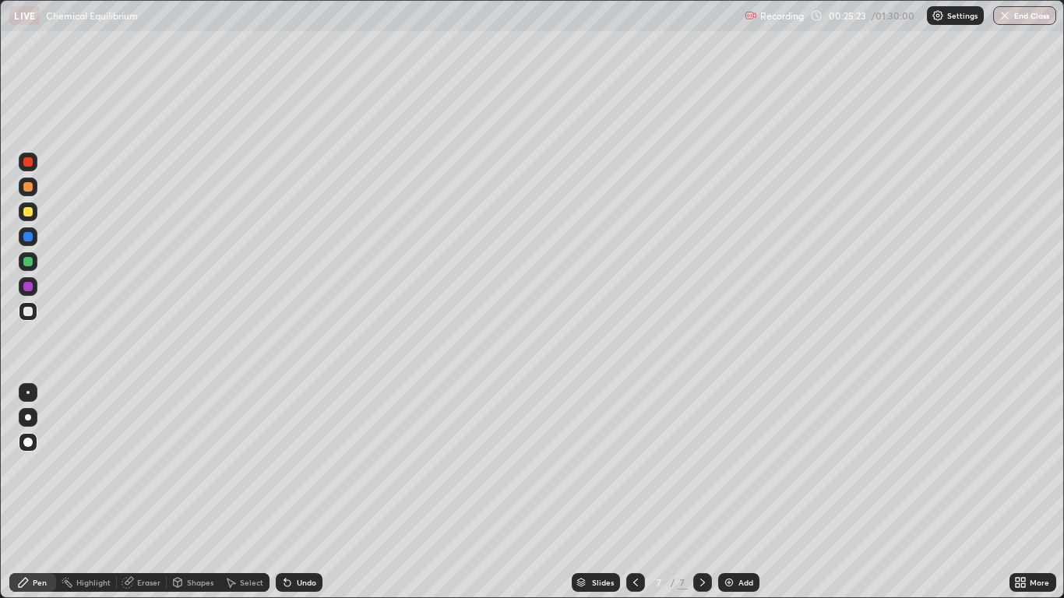
click at [740, 492] on div "Add" at bounding box center [745, 582] width 15 height 8
click at [298, 492] on div "Undo" at bounding box center [299, 582] width 47 height 19
click at [301, 492] on div "Undo" at bounding box center [299, 582] width 47 height 19
click at [25, 309] on div at bounding box center [27, 311] width 9 height 9
click at [28, 262] on div at bounding box center [27, 261] width 9 height 9
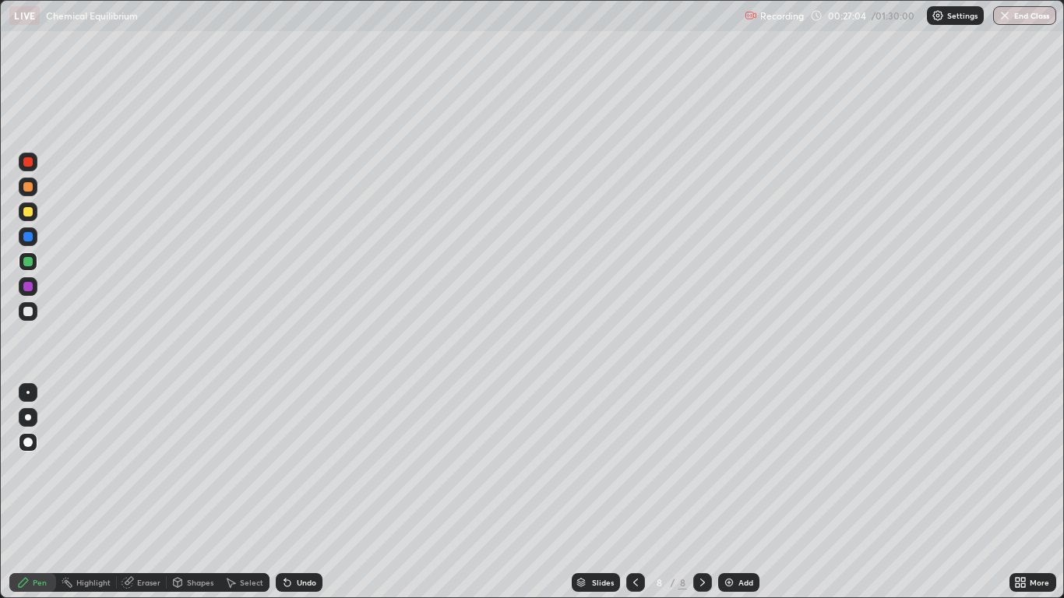
click at [293, 492] on div "Undo" at bounding box center [299, 582] width 47 height 19
click at [296, 492] on div "Undo" at bounding box center [299, 582] width 47 height 19
click at [26, 306] on div at bounding box center [28, 311] width 19 height 19
click at [241, 492] on div "Select" at bounding box center [251, 582] width 23 height 8
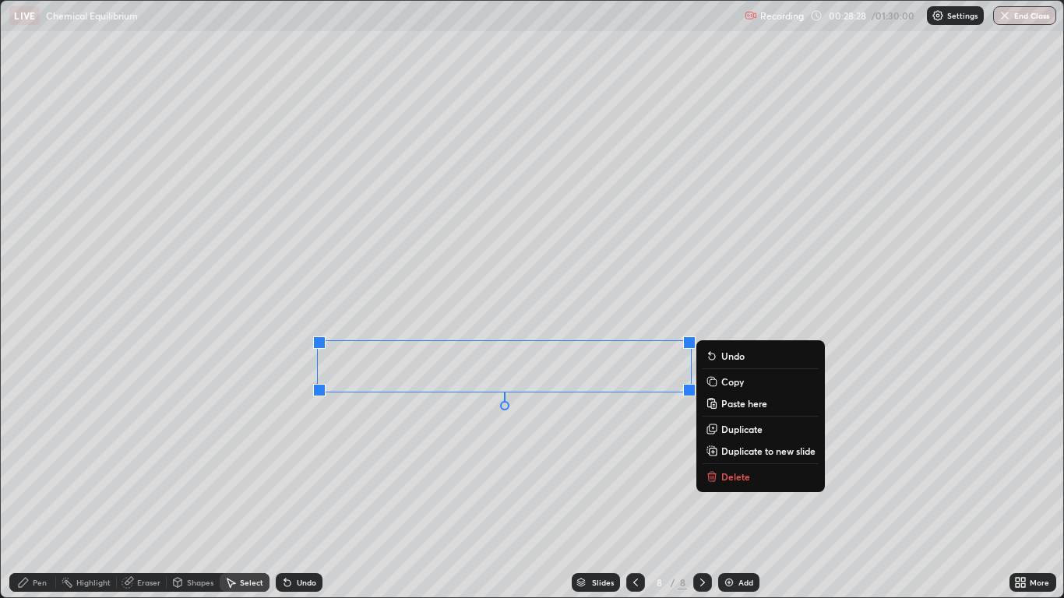
click at [740, 381] on p "Copy" at bounding box center [732, 381] width 23 height 12
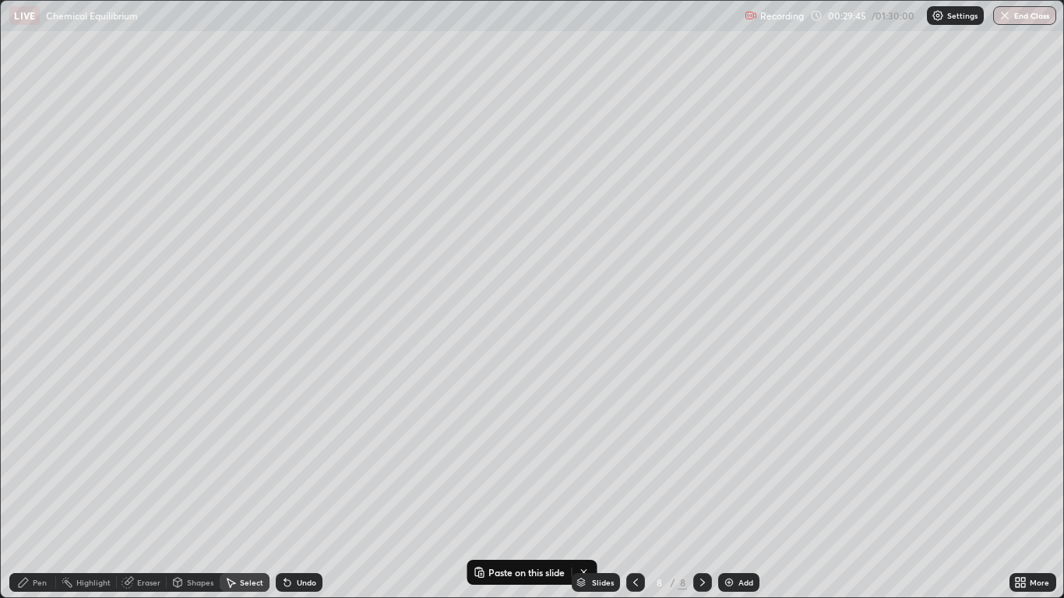
click at [33, 492] on div "Pen" at bounding box center [40, 582] width 14 height 8
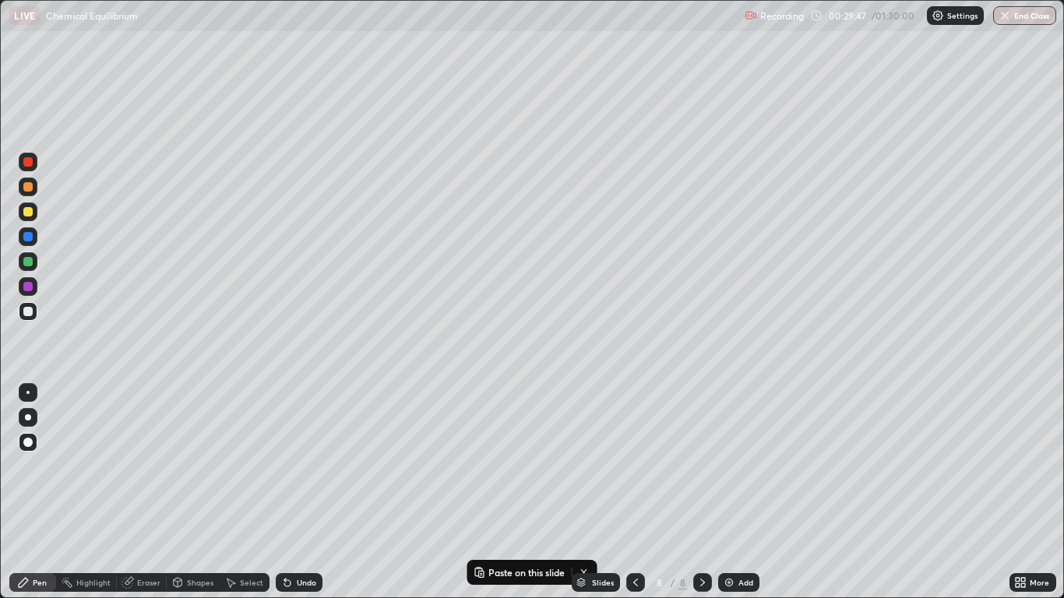
click at [248, 492] on div "Select" at bounding box center [251, 582] width 23 height 8
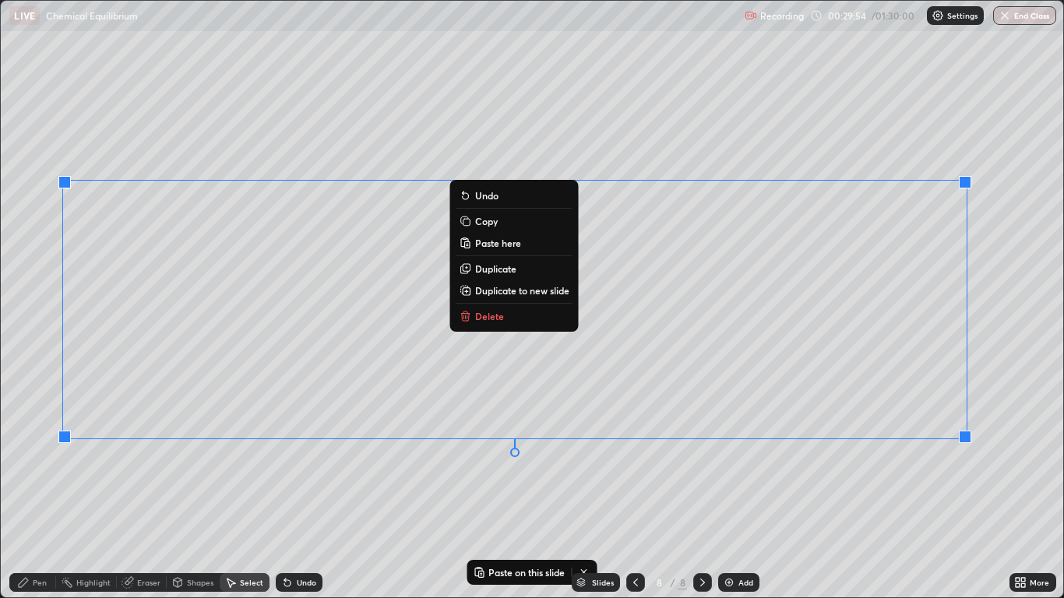
click at [497, 227] on button "Copy" at bounding box center [514, 221] width 116 height 19
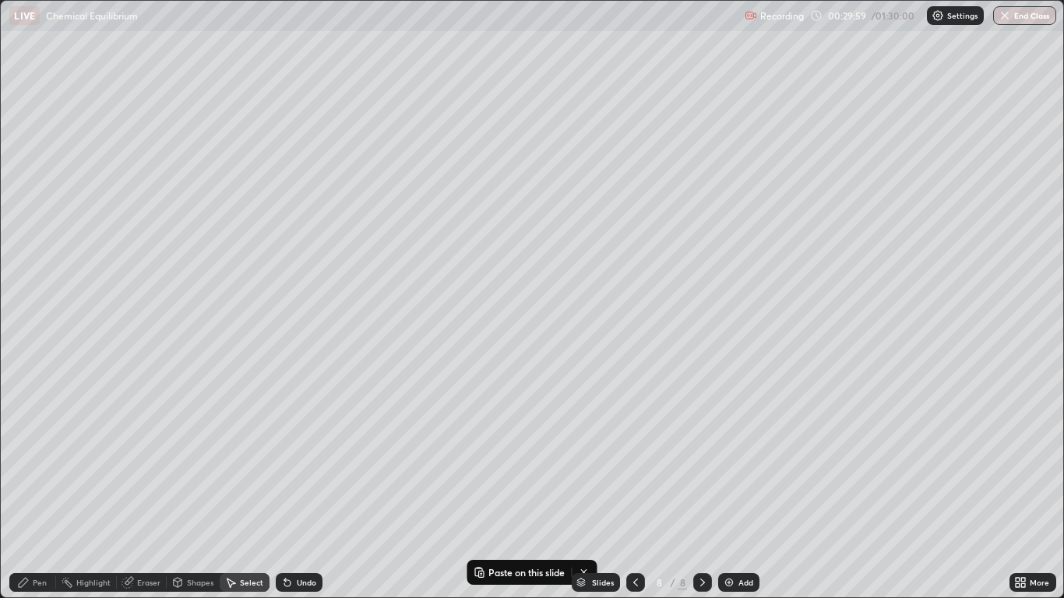
click at [739, 492] on div "Add" at bounding box center [745, 582] width 15 height 8
click at [306, 98] on p "Paste here" at bounding box center [303, 96] width 46 height 12
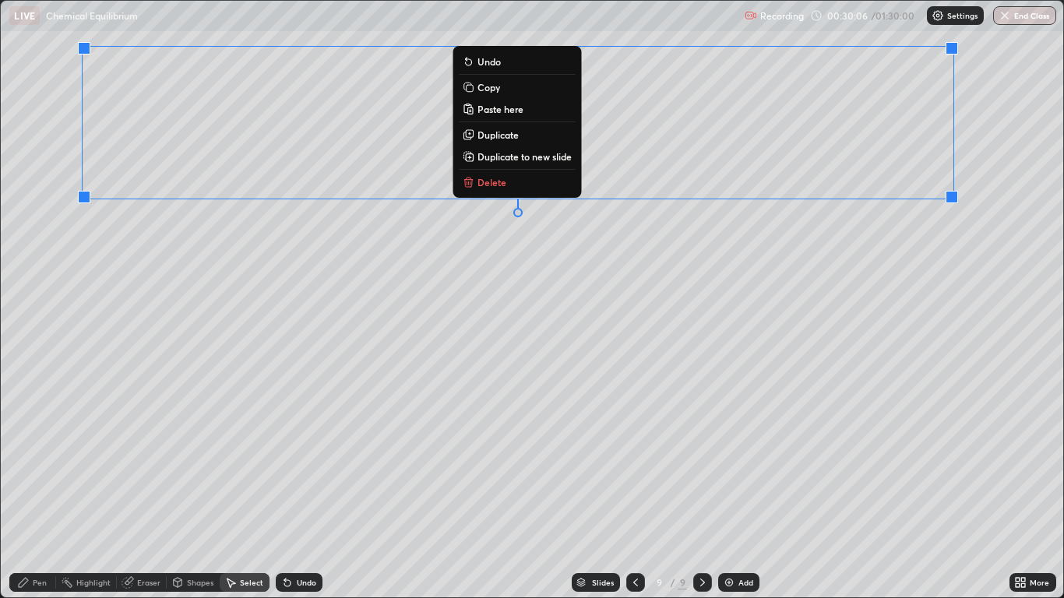
click at [152, 377] on div "0 ° Undo Copy Paste here Duplicate Duplicate to new slide Delete" at bounding box center [531, 299] width 1061 height 596
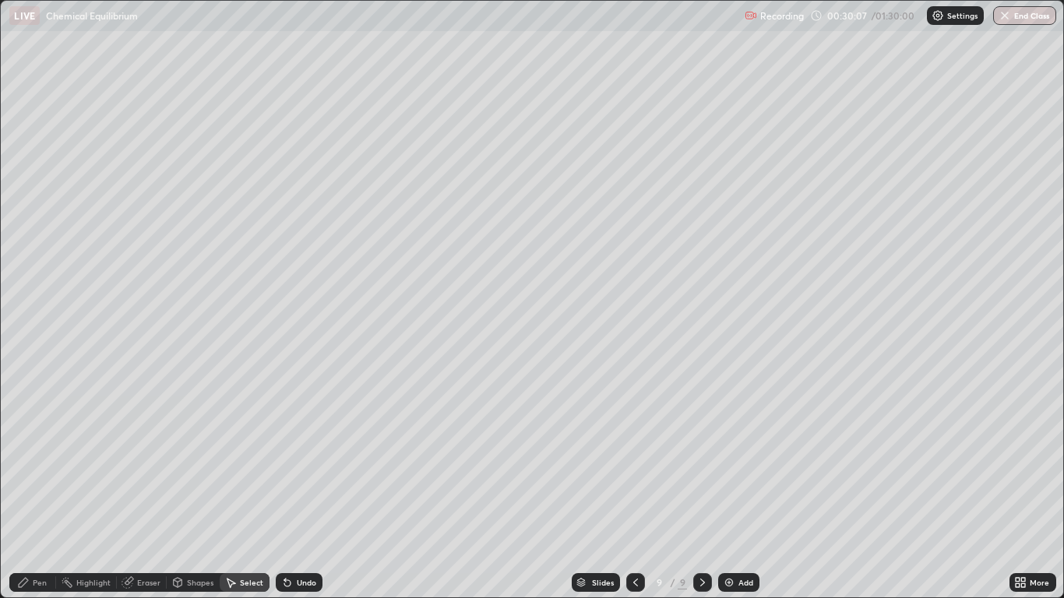
click at [27, 492] on icon at bounding box center [23, 582] width 12 height 12
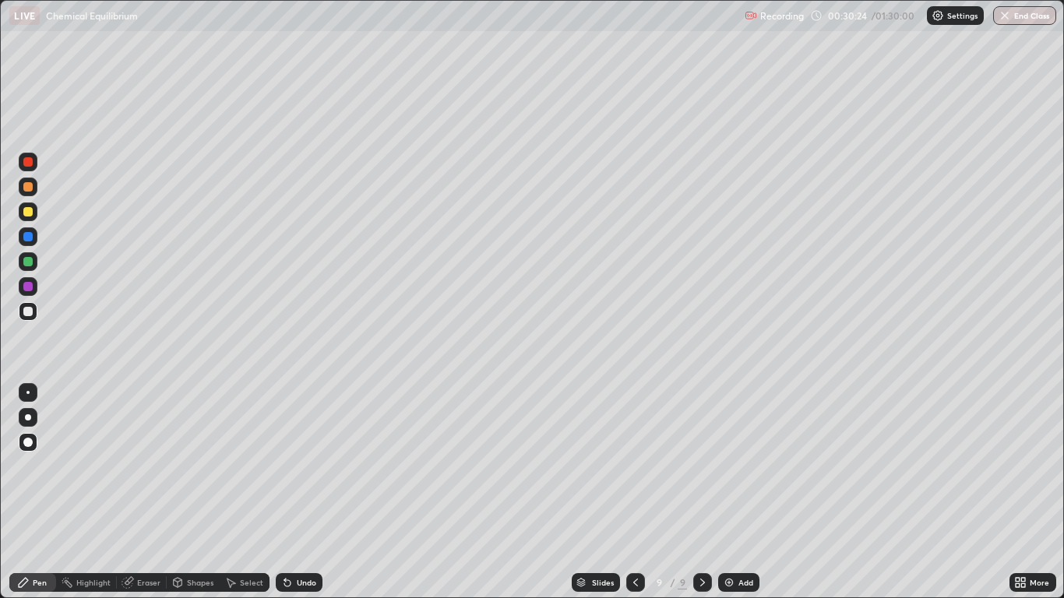
click at [144, 492] on div "Eraser" at bounding box center [142, 582] width 50 height 19
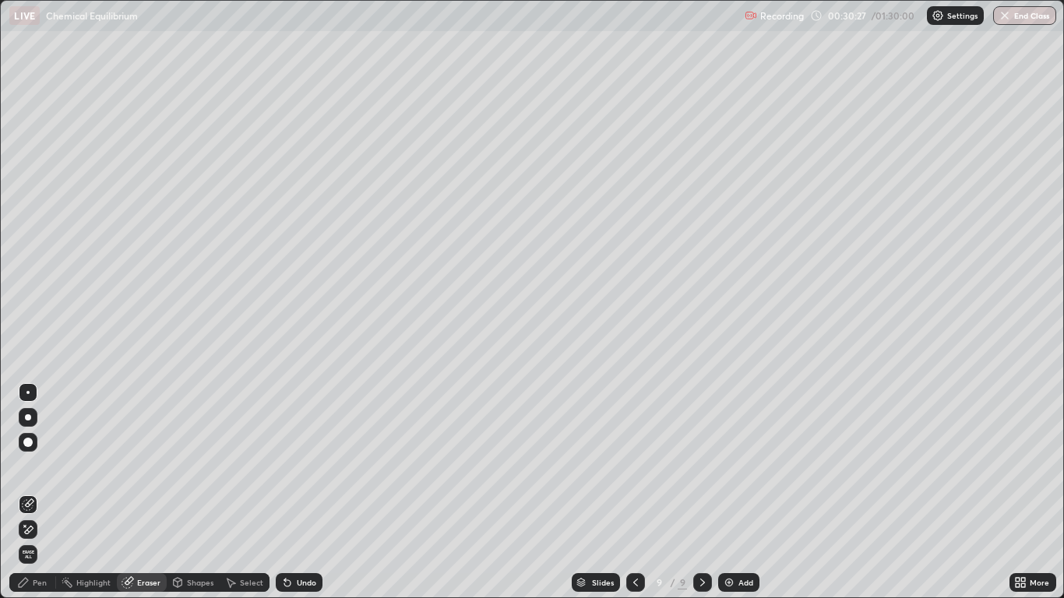
click at [34, 492] on div "Pen" at bounding box center [40, 582] width 14 height 8
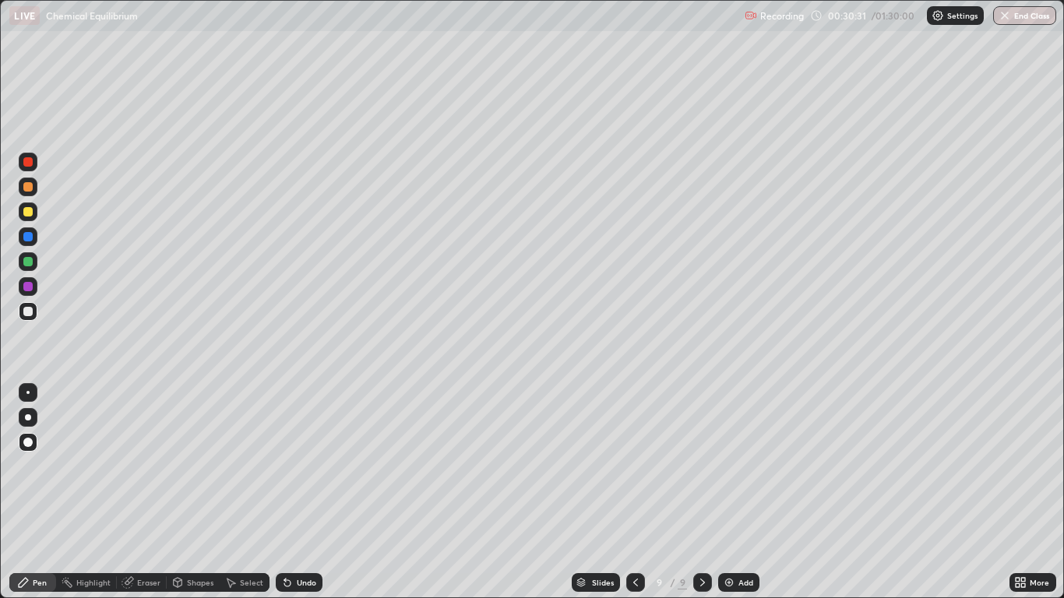
click at [311, 492] on div "Undo" at bounding box center [306, 582] width 19 height 8
click at [315, 492] on div "Undo" at bounding box center [299, 582] width 47 height 19
click at [316, 492] on div "Undo" at bounding box center [299, 582] width 47 height 19
click at [305, 492] on div "Undo" at bounding box center [299, 582] width 47 height 19
click at [305, 492] on div "Undo" at bounding box center [306, 582] width 19 height 8
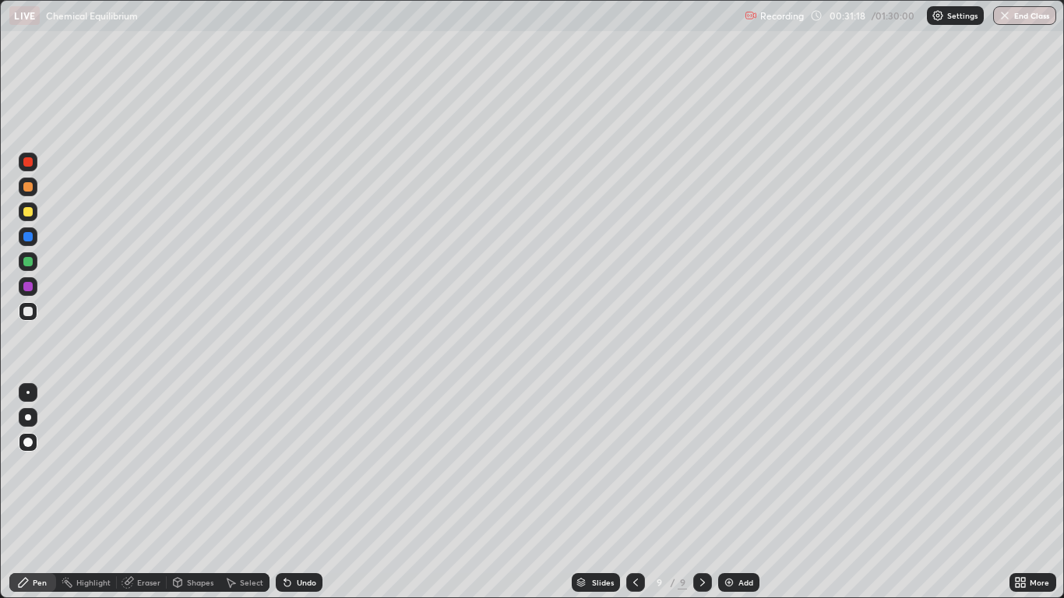
click at [294, 492] on div "Undo" at bounding box center [299, 582] width 47 height 19
click at [742, 492] on div "Add" at bounding box center [745, 582] width 15 height 8
click at [29, 214] on div at bounding box center [27, 211] width 9 height 9
click at [298, 492] on div "Undo" at bounding box center [299, 582] width 47 height 19
click at [297, 492] on div "Undo" at bounding box center [299, 582] width 47 height 19
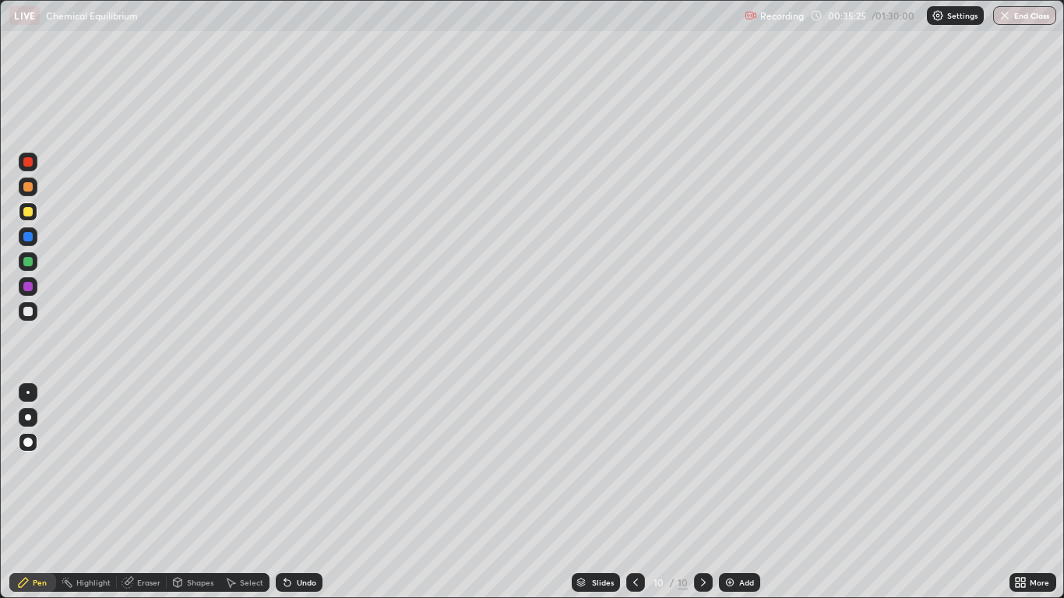
click at [28, 261] on div at bounding box center [27, 261] width 9 height 9
click at [32, 305] on div at bounding box center [28, 311] width 19 height 19
click at [189, 492] on div "Shapes" at bounding box center [200, 582] width 26 height 8
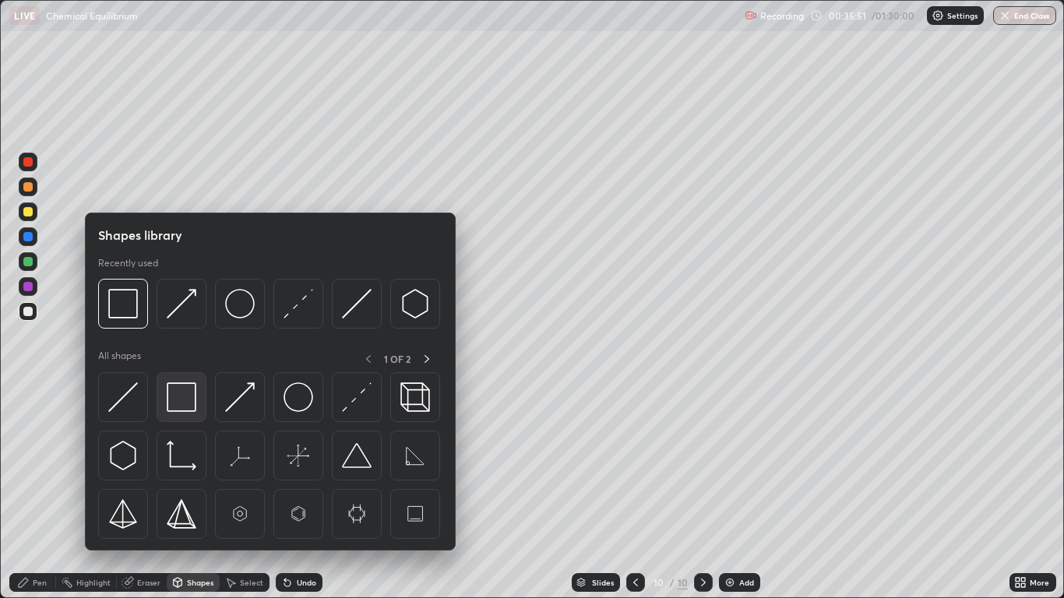
click at [175, 403] on img at bounding box center [182, 397] width 30 height 30
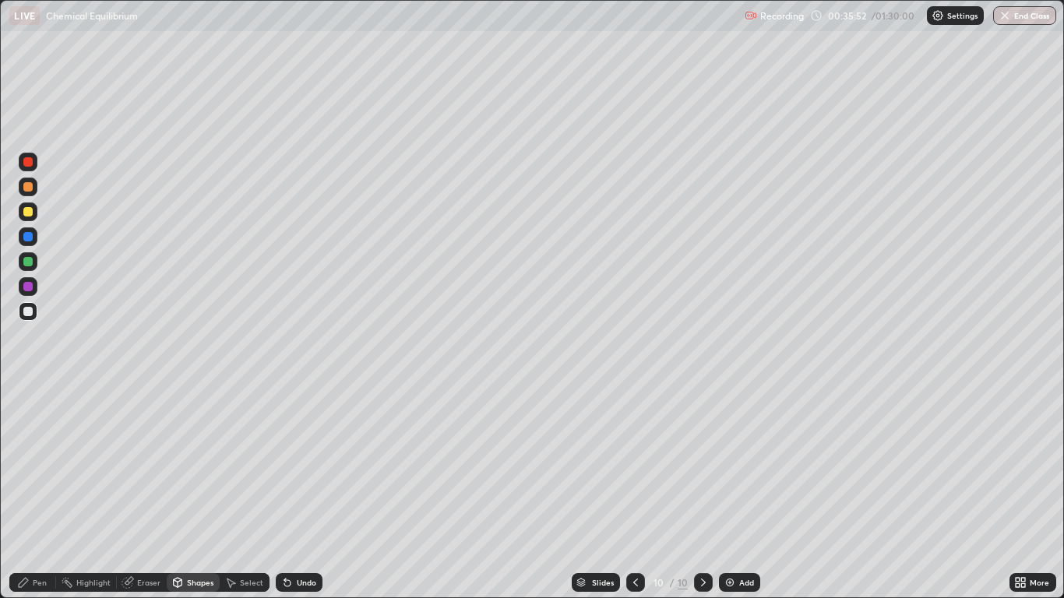
click at [32, 288] on div at bounding box center [27, 286] width 9 height 9
click at [30, 264] on div at bounding box center [27, 261] width 9 height 9
click at [33, 492] on div "Pen" at bounding box center [40, 582] width 14 height 8
click at [739, 492] on div "Add" at bounding box center [746, 582] width 15 height 8
click at [31, 215] on div at bounding box center [27, 211] width 9 height 9
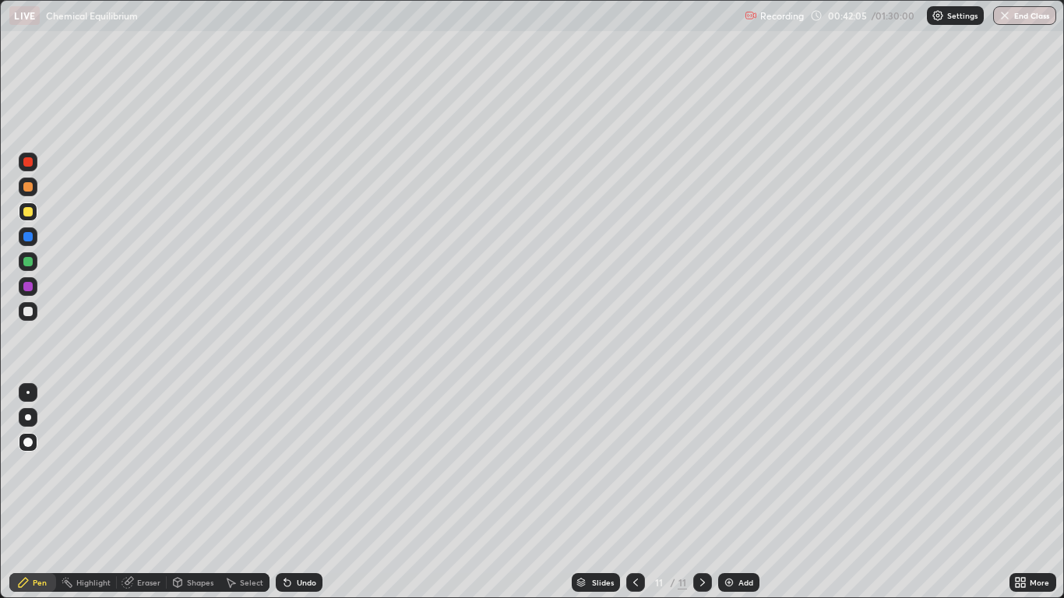
click at [301, 492] on div "Undo" at bounding box center [306, 582] width 19 height 8
click at [298, 492] on div "Undo" at bounding box center [299, 582] width 47 height 19
click at [297, 492] on div "Undo" at bounding box center [306, 582] width 19 height 8
click at [744, 492] on div "Add" at bounding box center [745, 582] width 15 height 8
click at [32, 315] on div at bounding box center [28, 311] width 19 height 19
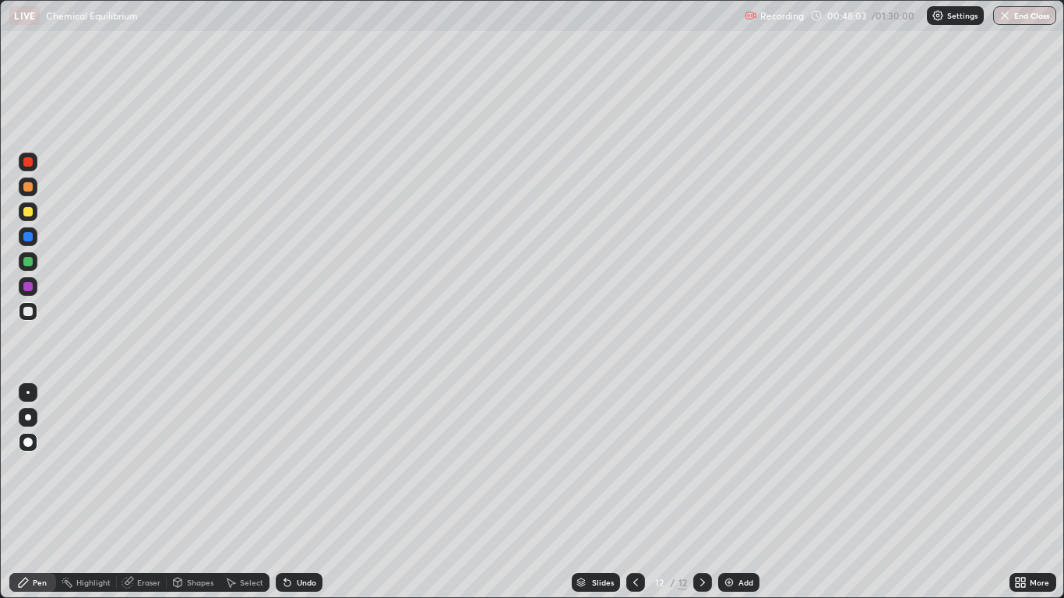
click at [296, 492] on div "Undo" at bounding box center [299, 582] width 47 height 19
click at [300, 492] on div "Undo" at bounding box center [306, 582] width 19 height 8
click at [301, 492] on div "Undo" at bounding box center [306, 582] width 19 height 8
click at [190, 492] on div "Shapes" at bounding box center [200, 582] width 26 height 8
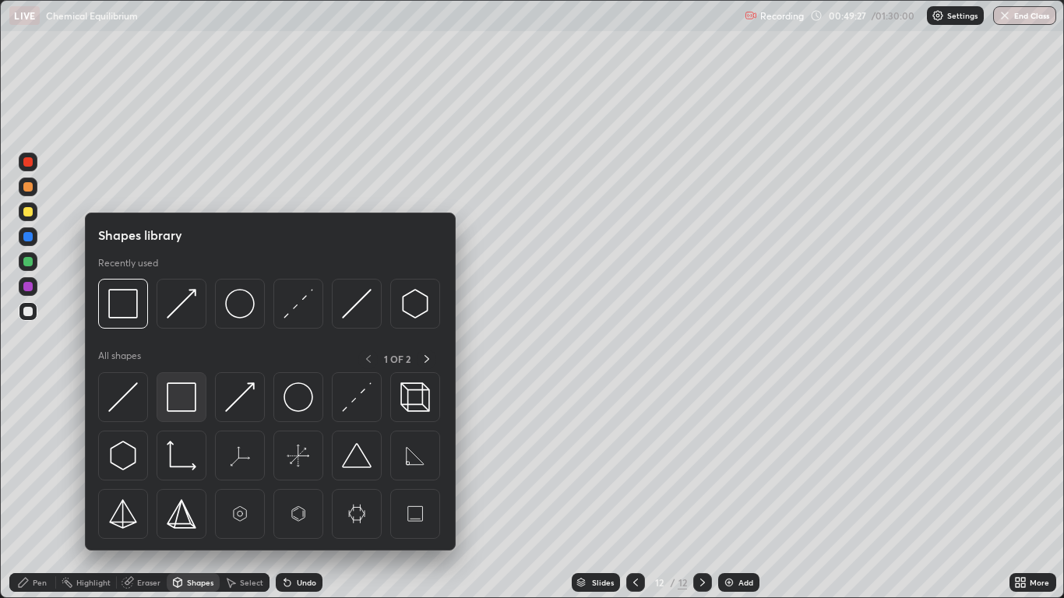
click at [178, 403] on img at bounding box center [182, 397] width 30 height 30
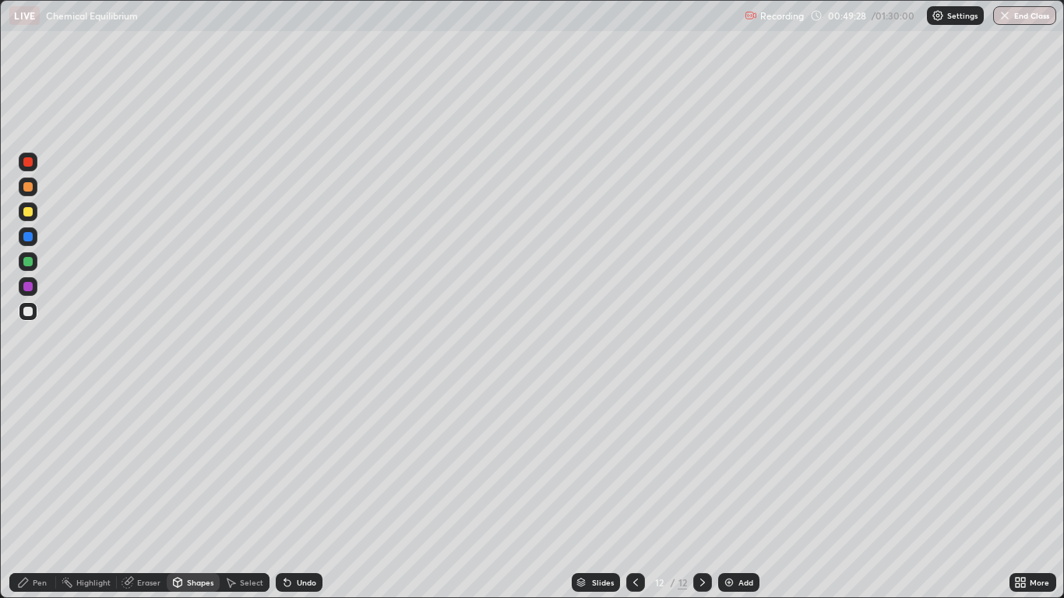
click at [29, 283] on div at bounding box center [27, 286] width 9 height 9
click at [314, 492] on div "Undo" at bounding box center [299, 582] width 47 height 19
click at [303, 492] on div "Undo" at bounding box center [306, 582] width 19 height 8
click at [306, 492] on div "Undo" at bounding box center [299, 582] width 47 height 19
click at [290, 492] on icon at bounding box center [287, 582] width 12 height 12
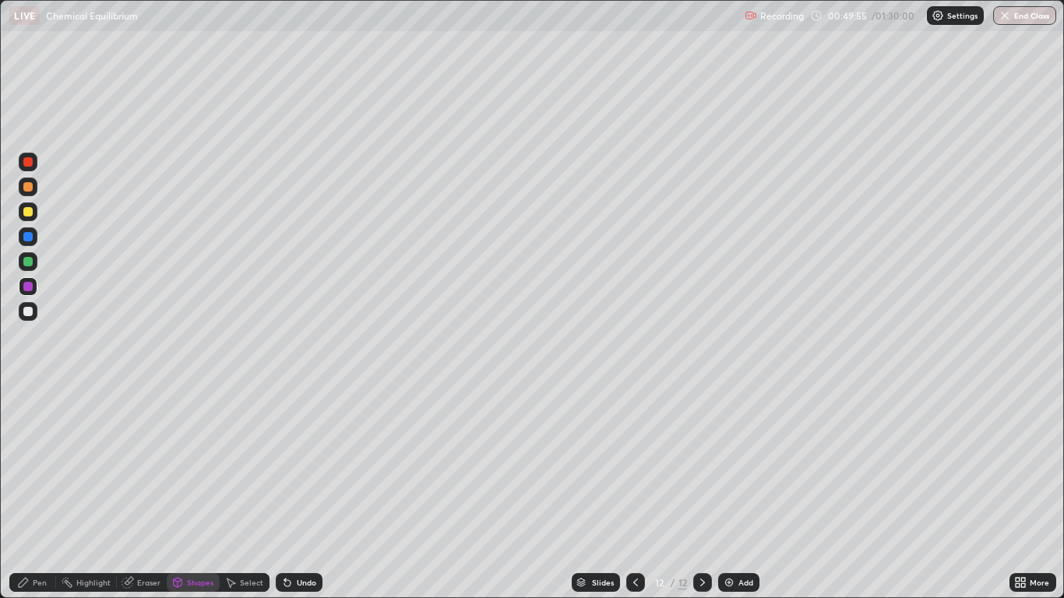
click at [35, 492] on div "Pen" at bounding box center [40, 582] width 14 height 8
click at [743, 492] on div "Add" at bounding box center [738, 582] width 41 height 19
click at [28, 213] on div at bounding box center [27, 211] width 9 height 9
click at [635, 492] on icon at bounding box center [635, 582] width 5 height 8
click at [702, 492] on icon at bounding box center [702, 582] width 5 height 8
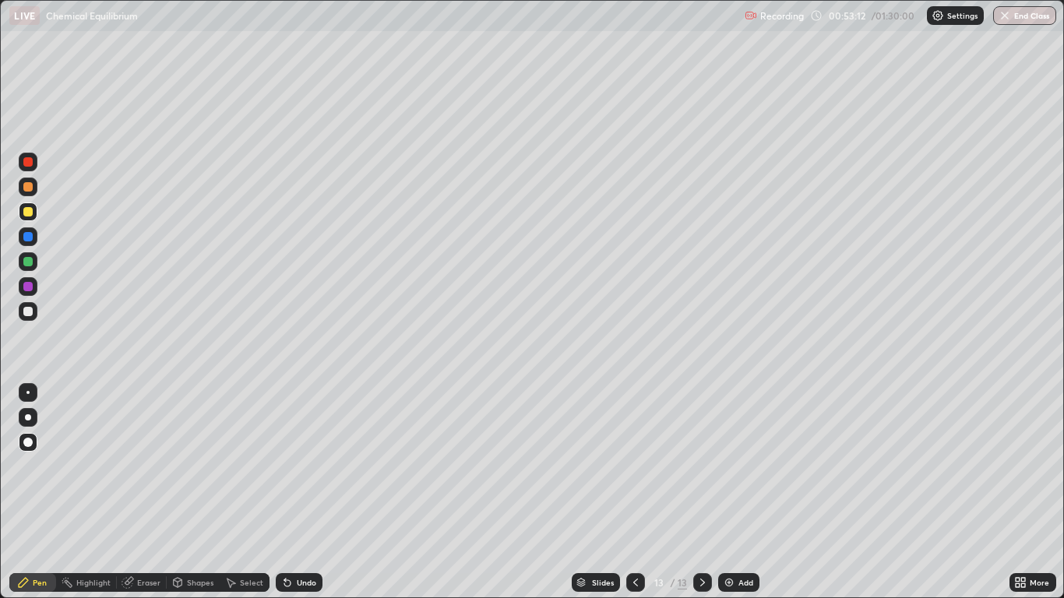
click at [292, 492] on div "Undo" at bounding box center [299, 582] width 47 height 19
click at [301, 492] on div "Undo" at bounding box center [306, 582] width 19 height 8
click at [704, 492] on icon at bounding box center [702, 582] width 12 height 12
click at [637, 492] on icon at bounding box center [635, 582] width 12 height 12
click at [698, 492] on icon at bounding box center [702, 582] width 12 height 12
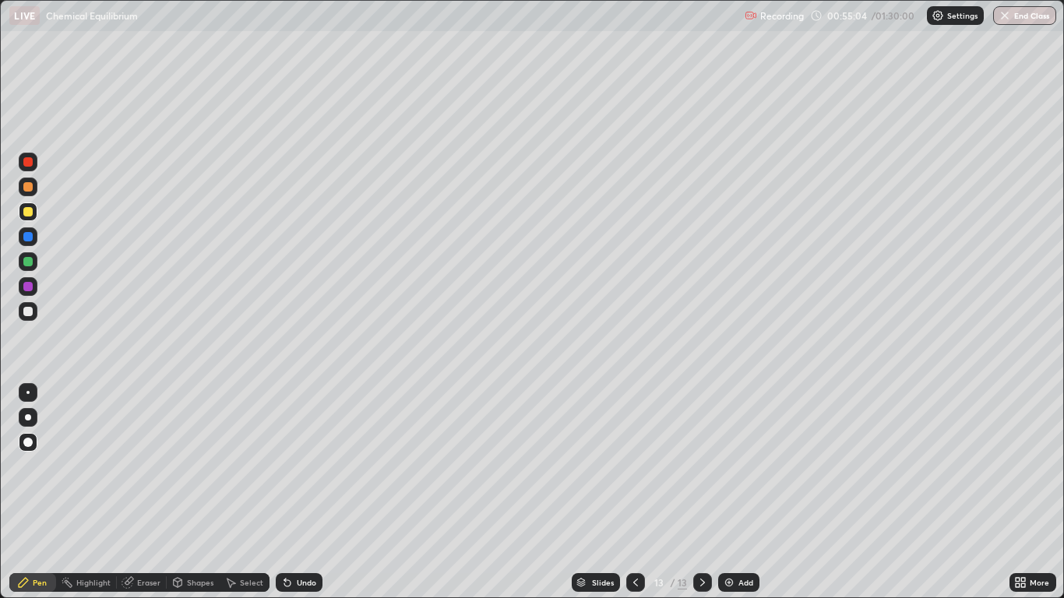
click at [32, 312] on div at bounding box center [27, 311] width 9 height 9
click at [740, 492] on div "Add" at bounding box center [745, 582] width 15 height 8
click at [39, 492] on div "Pen" at bounding box center [32, 582] width 47 height 19
click at [27, 286] on div at bounding box center [27, 286] width 9 height 9
click at [291, 492] on icon at bounding box center [287, 582] width 12 height 12
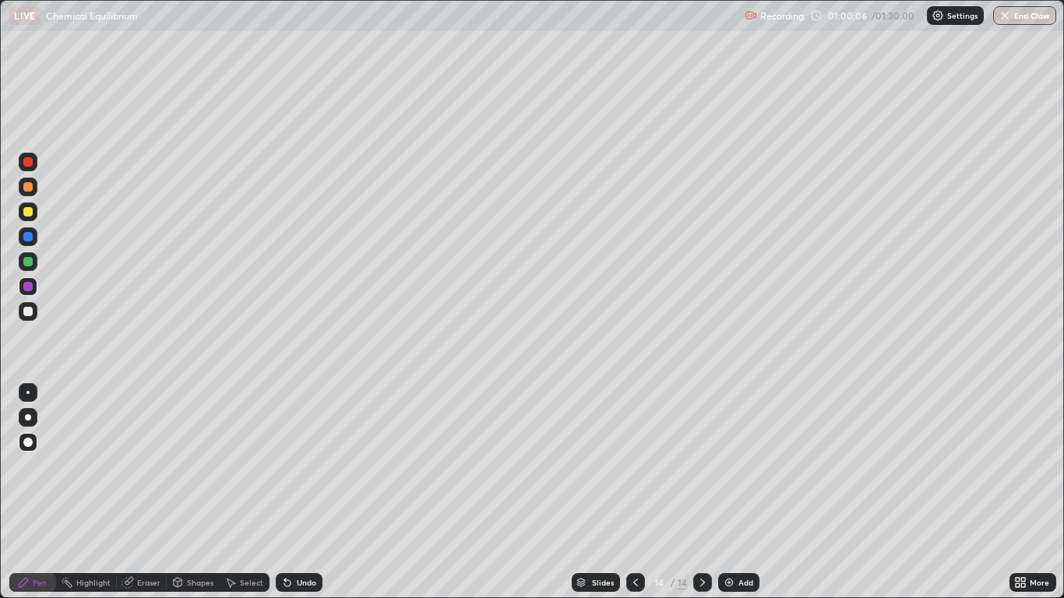
click at [297, 492] on div "Undo" at bounding box center [306, 582] width 19 height 8
click at [293, 492] on div "Undo" at bounding box center [299, 582] width 47 height 19
click at [301, 492] on div "Undo" at bounding box center [306, 582] width 19 height 8
click at [303, 492] on div "Undo" at bounding box center [306, 582] width 19 height 8
click at [305, 492] on div "Undo" at bounding box center [306, 582] width 19 height 8
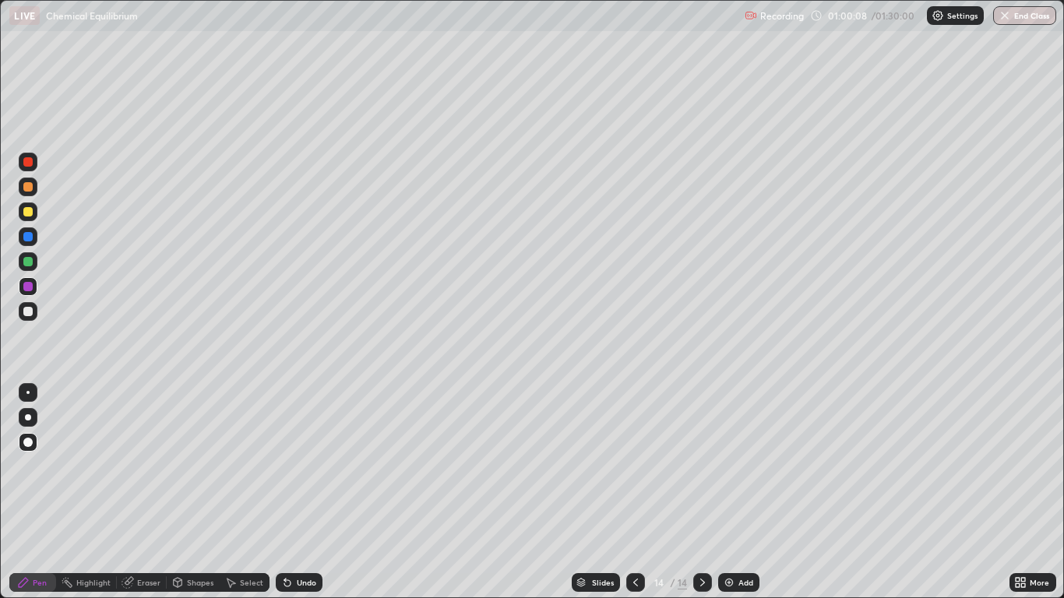
click at [301, 492] on div "Undo" at bounding box center [306, 582] width 19 height 8
click at [299, 492] on div "Undo" at bounding box center [306, 582] width 19 height 8
click at [297, 492] on div "Undo" at bounding box center [306, 582] width 19 height 8
click at [293, 492] on div "Undo" at bounding box center [299, 582] width 47 height 19
click at [289, 492] on icon at bounding box center [287, 582] width 12 height 12
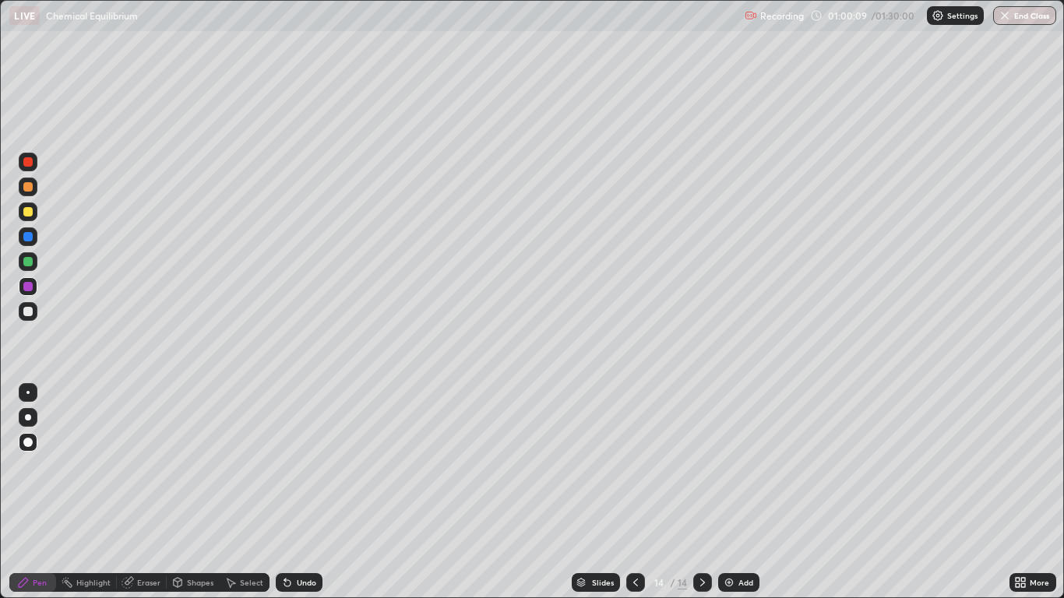
click at [289, 492] on icon at bounding box center [287, 583] width 6 height 6
click at [282, 492] on icon at bounding box center [287, 582] width 12 height 12
click at [284, 492] on icon at bounding box center [287, 583] width 6 height 6
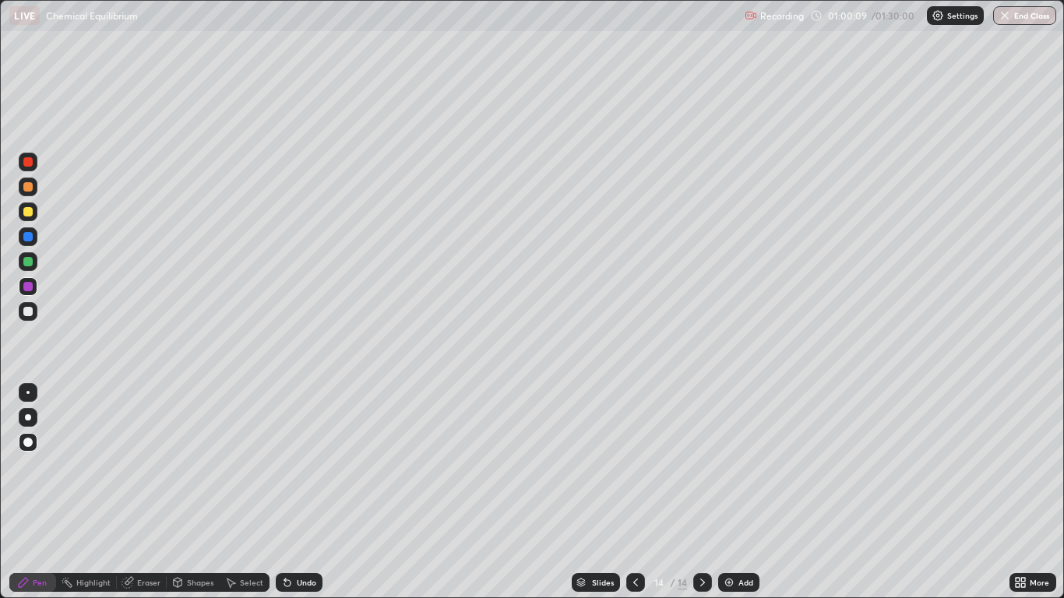
click at [284, 492] on icon at bounding box center [287, 583] width 6 height 6
click at [265, 492] on div "Select" at bounding box center [245, 582] width 50 height 19
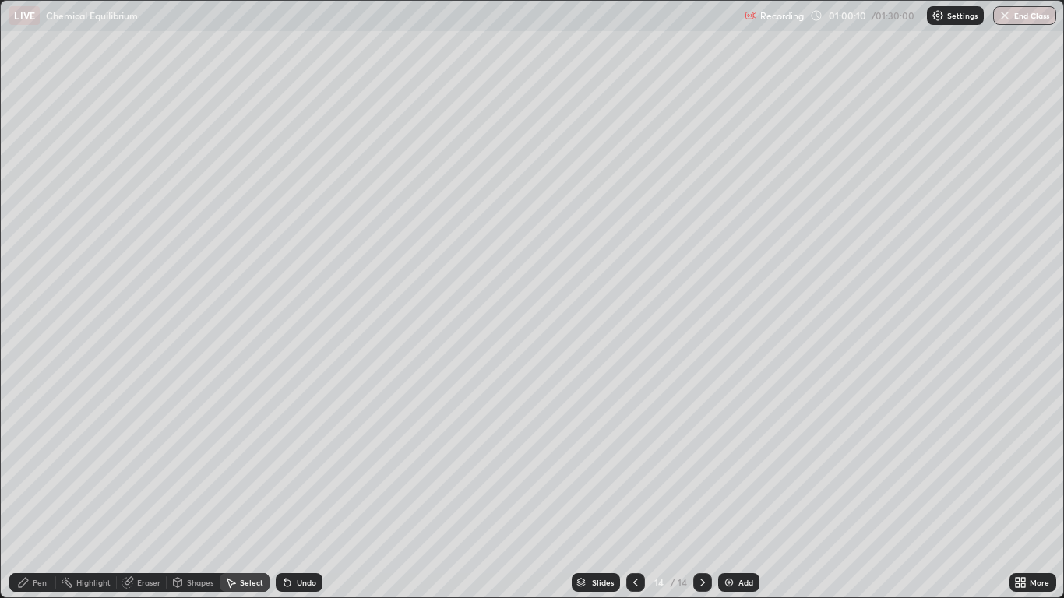
click at [265, 492] on div "Select" at bounding box center [245, 582] width 50 height 19
click at [290, 492] on icon at bounding box center [287, 582] width 12 height 12
click at [286, 492] on icon at bounding box center [287, 583] width 6 height 6
click at [290, 492] on icon at bounding box center [287, 582] width 12 height 12
click at [285, 492] on icon at bounding box center [287, 583] width 6 height 6
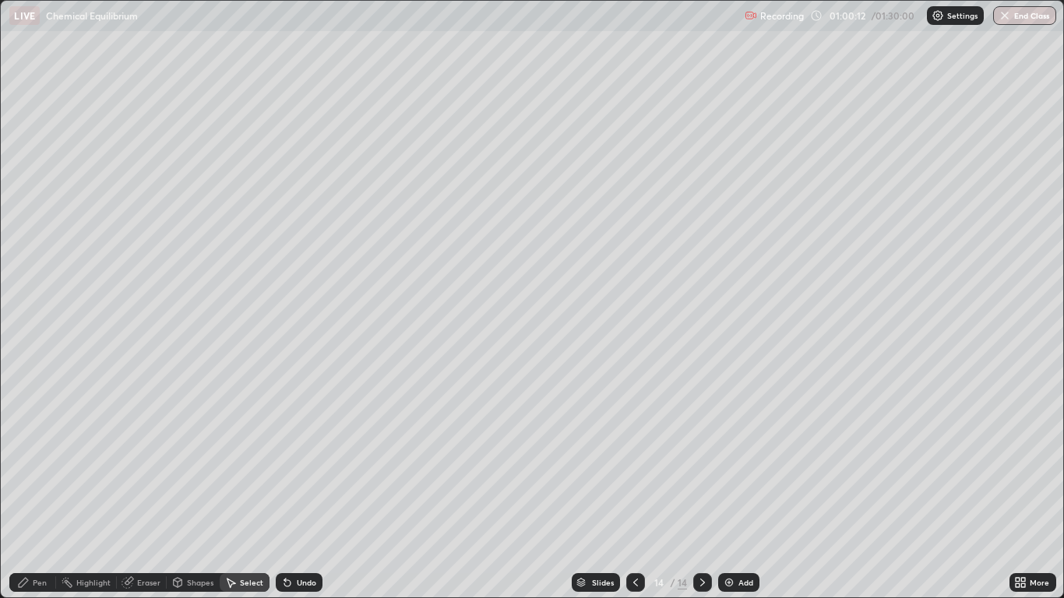
click at [289, 492] on icon at bounding box center [287, 582] width 12 height 12
click at [297, 492] on div "Undo" at bounding box center [306, 582] width 19 height 8
click at [40, 492] on div "Pen" at bounding box center [32, 582] width 47 height 19
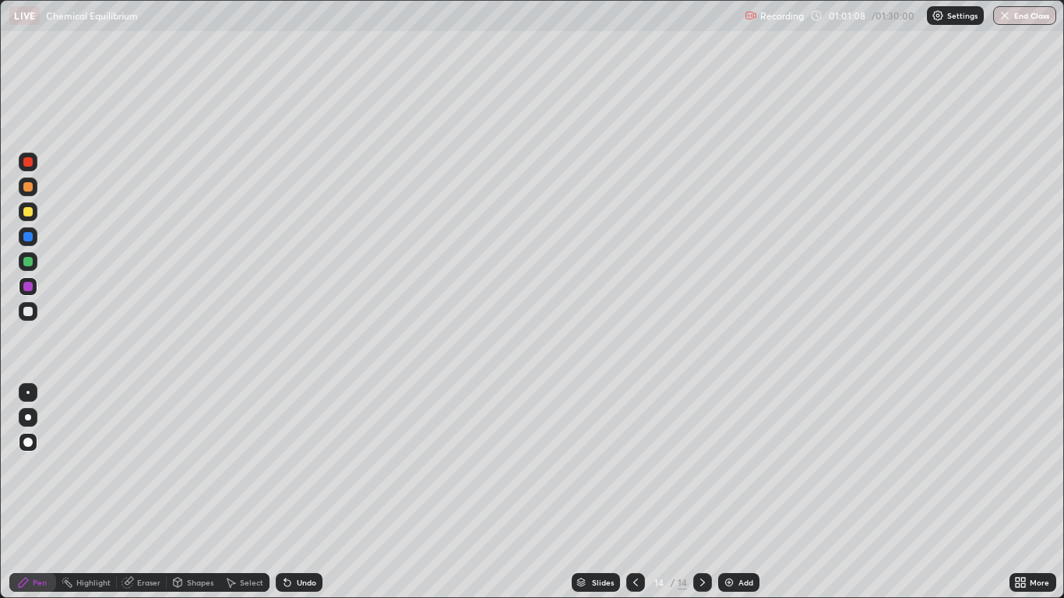
click at [148, 492] on div "Eraser" at bounding box center [148, 582] width 23 height 8
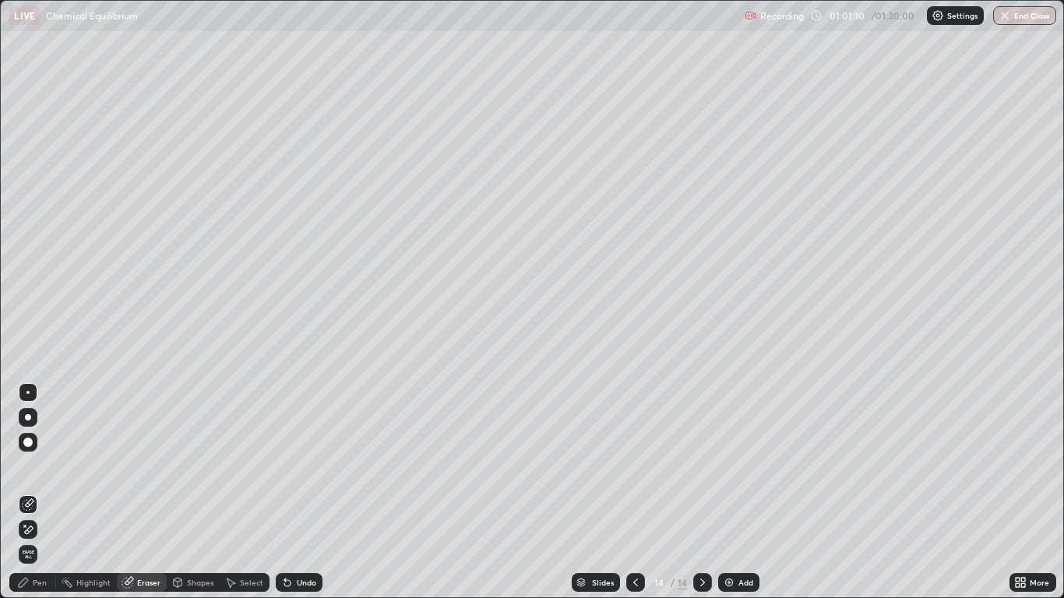
click at [37, 492] on div "Pen" at bounding box center [32, 582] width 47 height 19
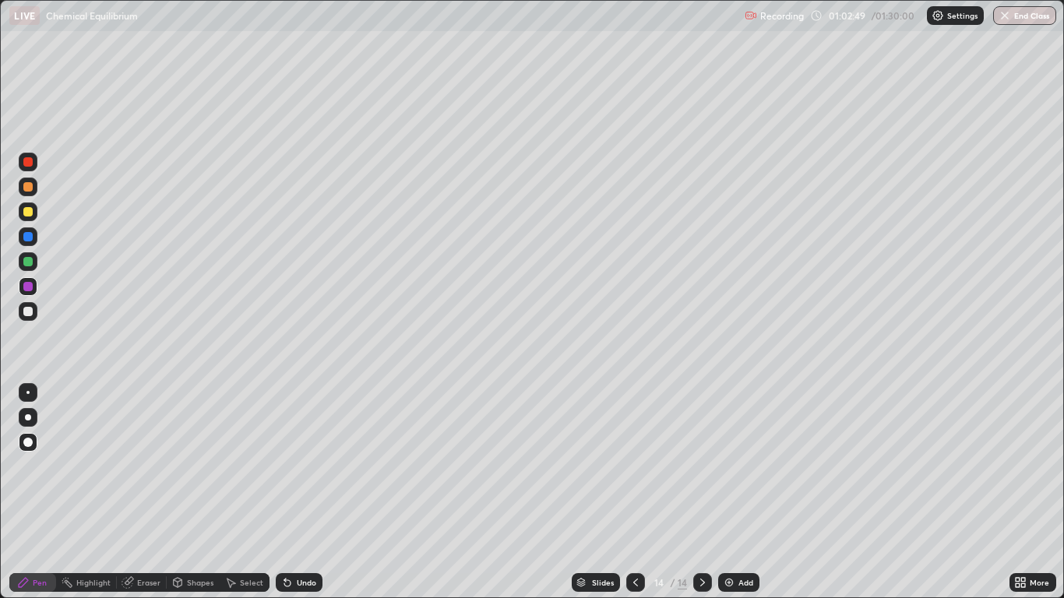
click at [739, 492] on div "Add" at bounding box center [738, 582] width 41 height 19
click at [29, 212] on div at bounding box center [27, 211] width 9 height 9
click at [304, 492] on div "Undo" at bounding box center [299, 582] width 47 height 19
click at [306, 492] on div "Undo" at bounding box center [306, 582] width 19 height 8
click at [302, 492] on div "Undo" at bounding box center [299, 582] width 47 height 19
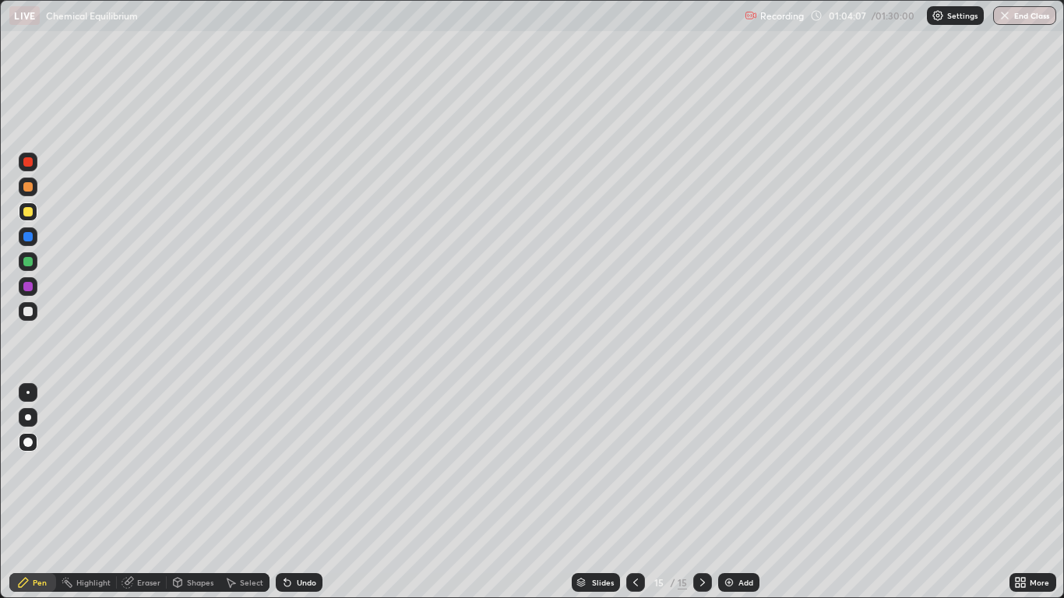
click at [317, 492] on div "Undo" at bounding box center [299, 582] width 47 height 19
click at [313, 492] on div "Undo" at bounding box center [306, 582] width 19 height 8
click at [738, 492] on div "Add" at bounding box center [745, 582] width 15 height 8
click at [635, 492] on icon at bounding box center [635, 582] width 12 height 12
click at [702, 492] on icon at bounding box center [702, 582] width 5 height 8
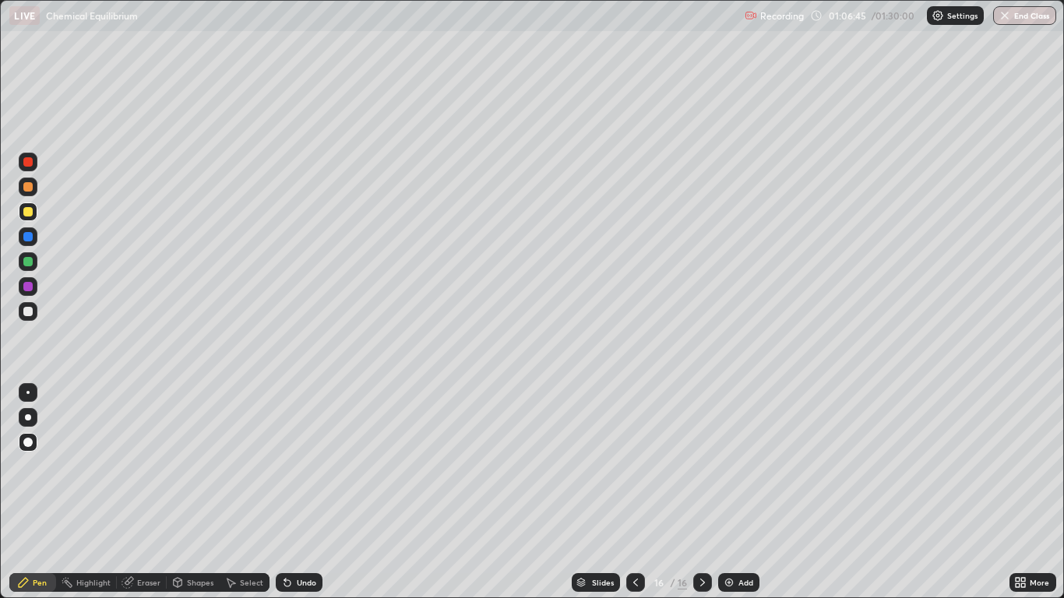
click at [308, 492] on div "Undo" at bounding box center [299, 582] width 47 height 19
click at [633, 492] on icon at bounding box center [635, 582] width 12 height 12
click at [699, 492] on icon at bounding box center [702, 582] width 12 height 12
click at [635, 492] on icon at bounding box center [635, 582] width 12 height 12
click at [694, 492] on div at bounding box center [702, 582] width 19 height 19
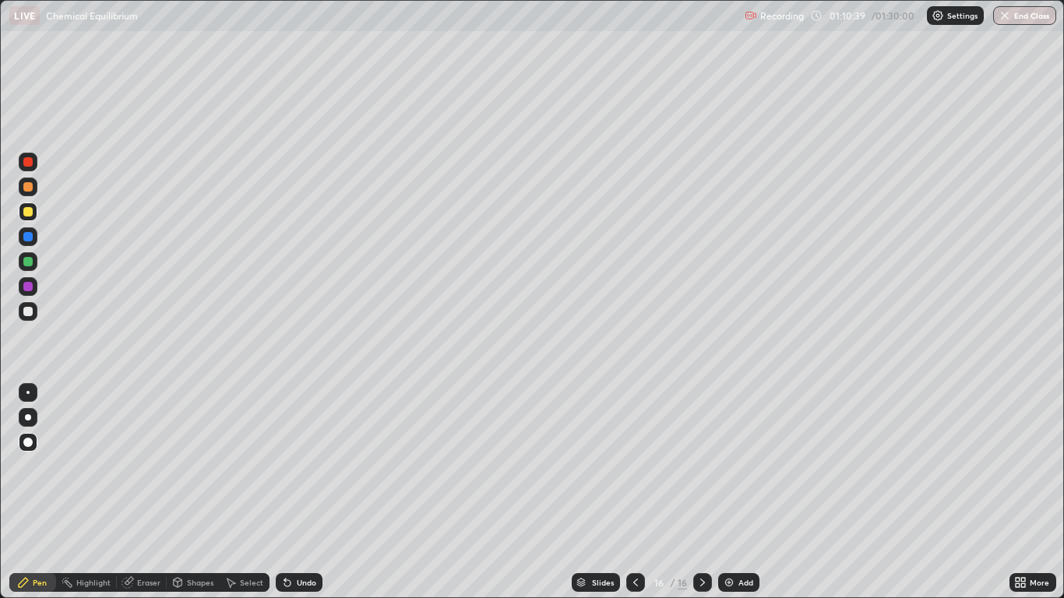
click at [744, 492] on div "Add" at bounding box center [738, 582] width 41 height 19
click at [31, 258] on div at bounding box center [27, 261] width 9 height 9
click at [27, 215] on div at bounding box center [27, 211] width 9 height 9
click at [291, 492] on icon at bounding box center [287, 582] width 12 height 12
click at [289, 492] on icon at bounding box center [287, 582] width 12 height 12
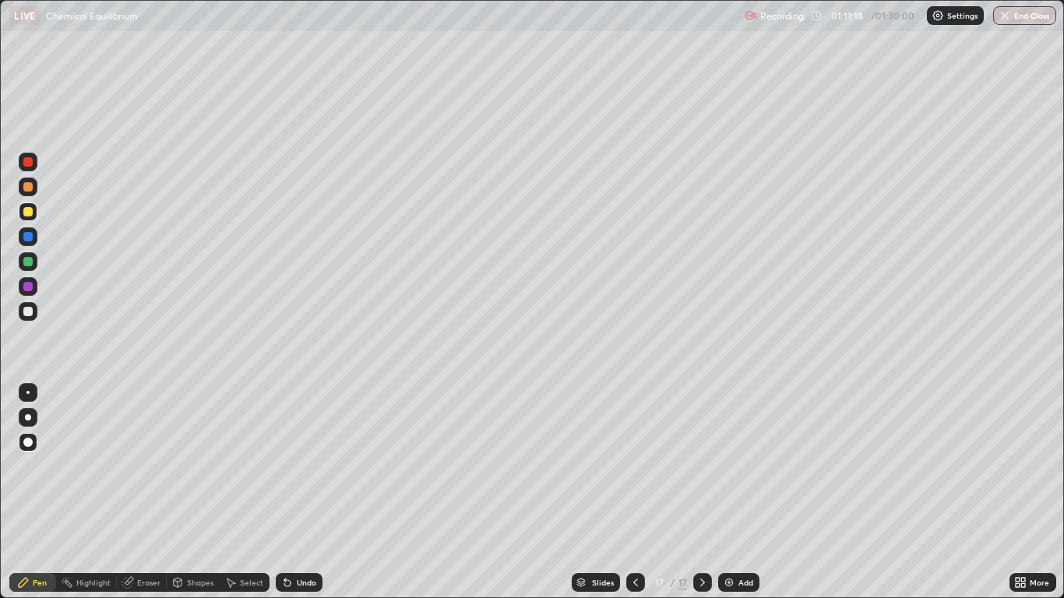
click at [301, 492] on div "Undo" at bounding box center [306, 582] width 19 height 8
click at [304, 492] on div "Undo" at bounding box center [306, 582] width 19 height 8
click at [144, 492] on div "Eraser" at bounding box center [148, 582] width 23 height 8
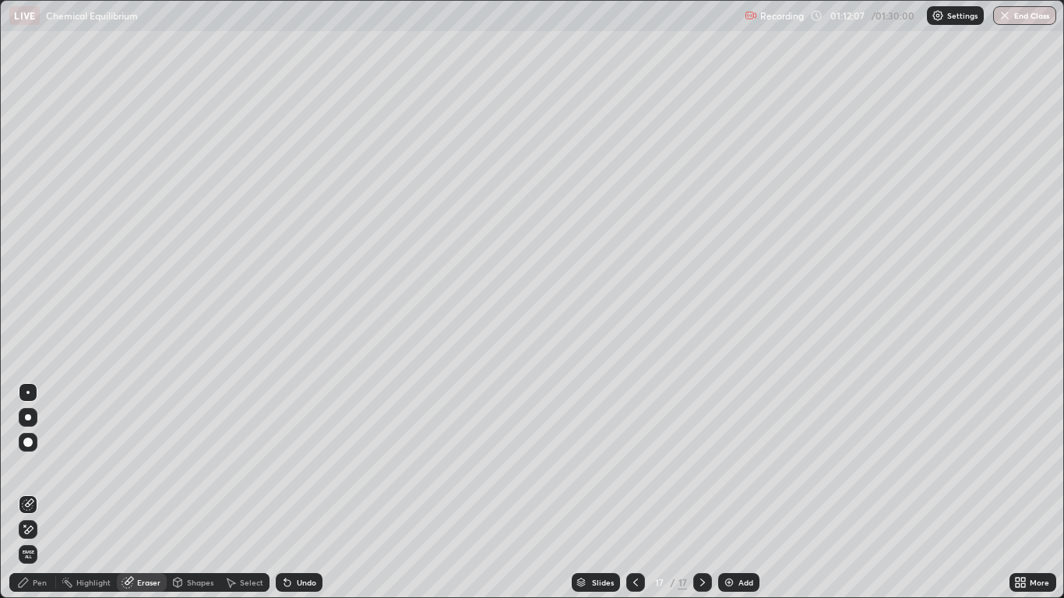
click at [44, 492] on div "Pen" at bounding box center [40, 582] width 14 height 8
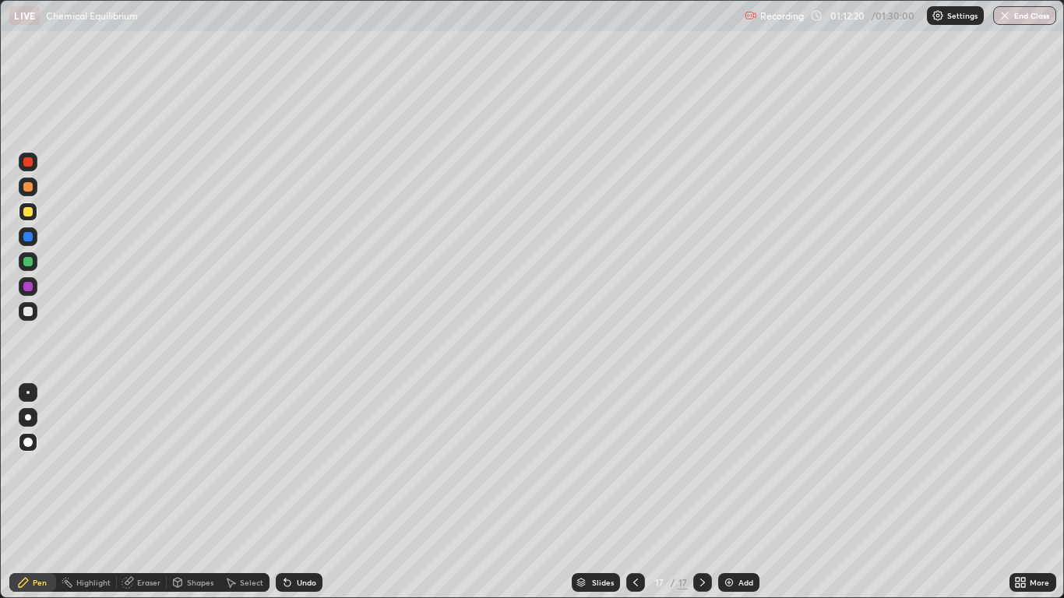
click at [31, 315] on div at bounding box center [27, 311] width 9 height 9
click at [297, 492] on div "Undo" at bounding box center [306, 582] width 19 height 8
click at [29, 287] on div at bounding box center [27, 286] width 9 height 9
click at [740, 492] on div "Add" at bounding box center [745, 582] width 15 height 8
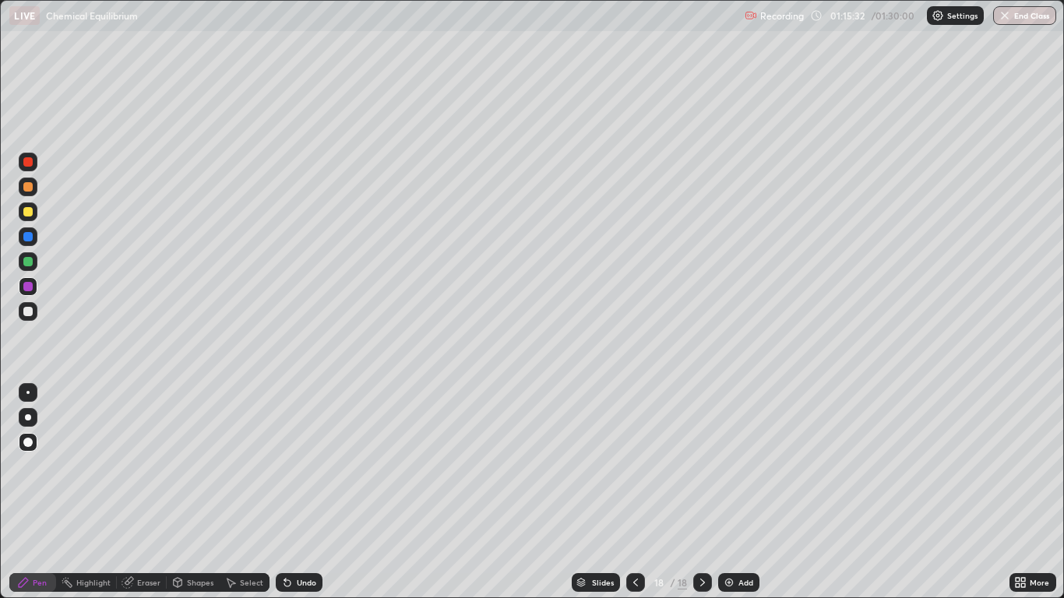
click at [31, 265] on div at bounding box center [27, 261] width 9 height 9
click at [634, 492] on icon at bounding box center [635, 582] width 5 height 8
click at [703, 492] on icon at bounding box center [702, 582] width 12 height 12
click at [632, 492] on icon at bounding box center [635, 582] width 12 height 12
click at [697, 492] on div at bounding box center [702, 582] width 19 height 19
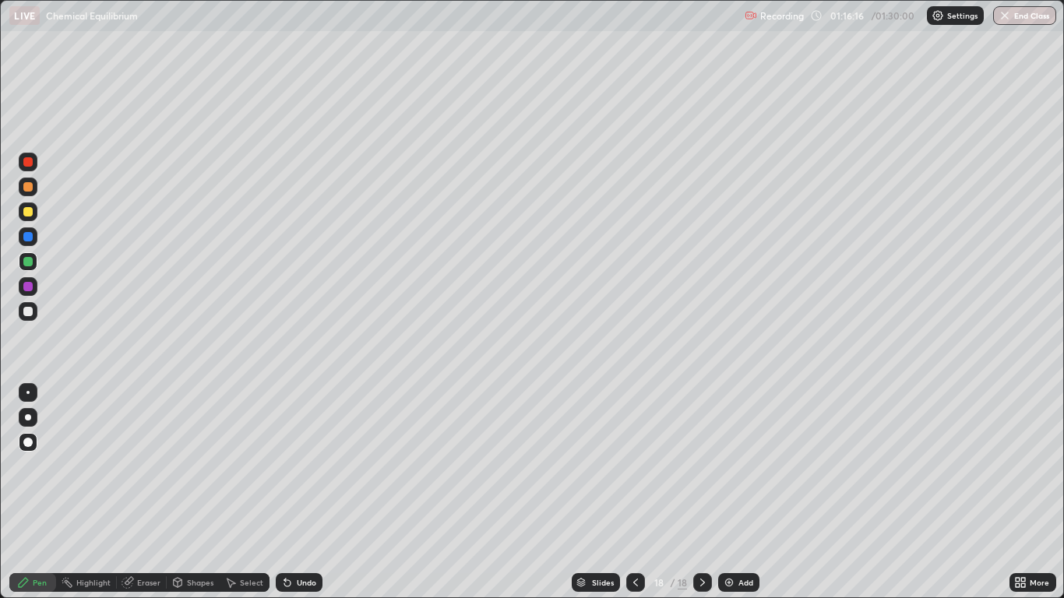
click at [306, 492] on div "Undo" at bounding box center [306, 582] width 19 height 8
click at [742, 492] on div "Add" at bounding box center [745, 582] width 15 height 8
click at [297, 492] on div "Undo" at bounding box center [306, 582] width 19 height 8
click at [294, 492] on div "Undo" at bounding box center [299, 582] width 47 height 19
click at [304, 492] on div "Undo" at bounding box center [306, 582] width 19 height 8
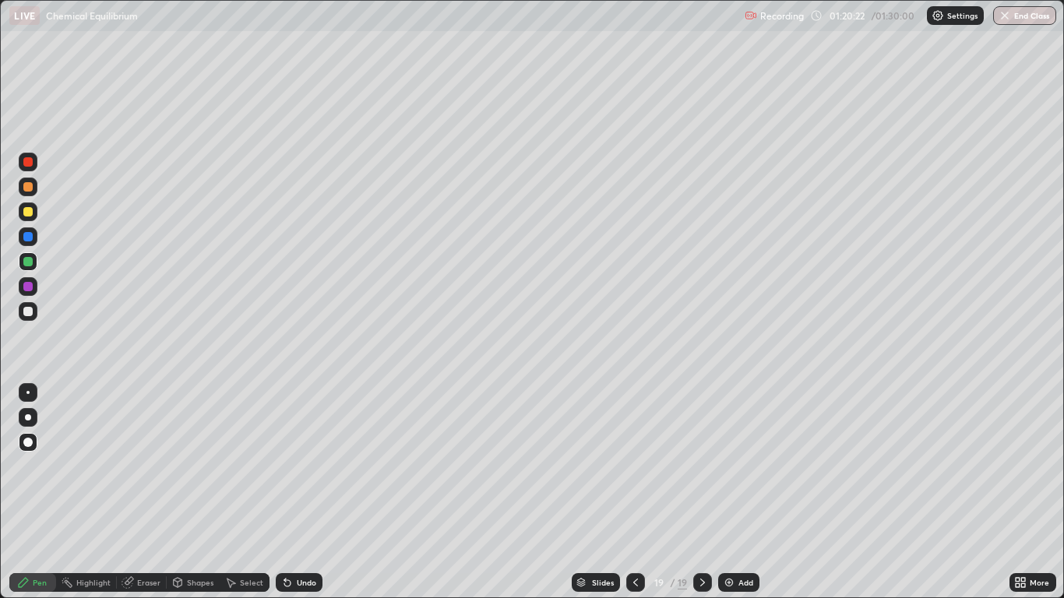
click at [297, 492] on div "Undo" at bounding box center [306, 582] width 19 height 8
click at [301, 492] on div "Undo" at bounding box center [306, 582] width 19 height 8
click at [1048, 19] on button "End Class" at bounding box center [1025, 15] width 62 height 19
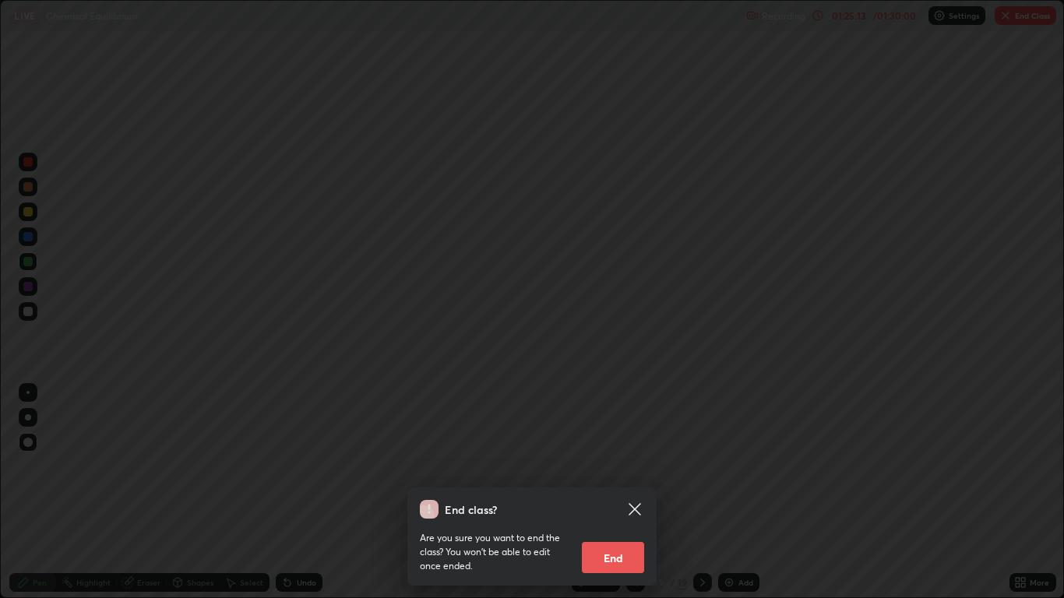
click at [599, 492] on button "End" at bounding box center [613, 557] width 62 height 31
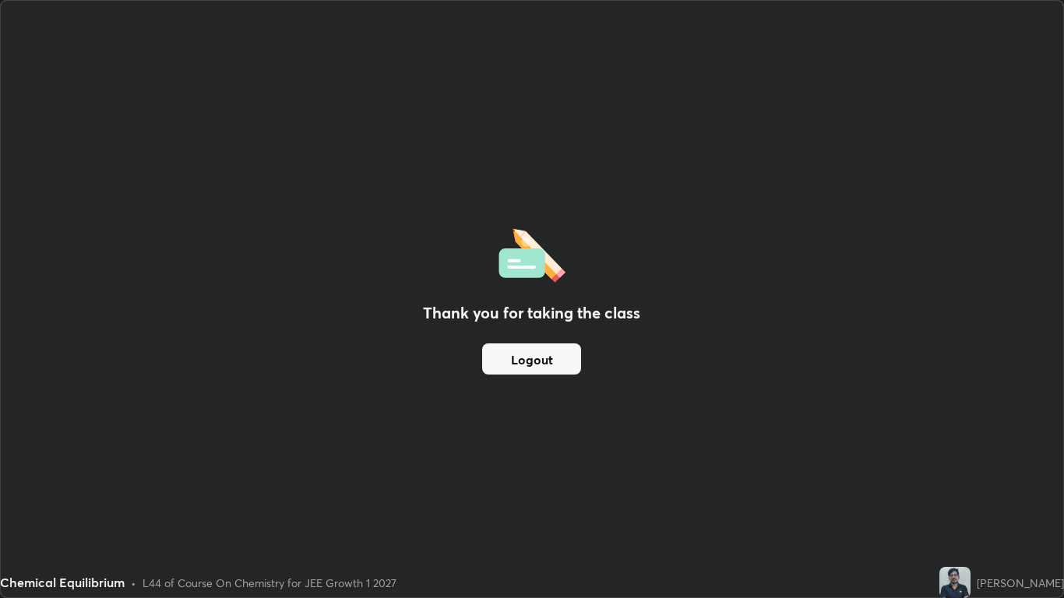
click at [415, 57] on div "Thank you for taking the class Logout" at bounding box center [531, 299] width 1061 height 596
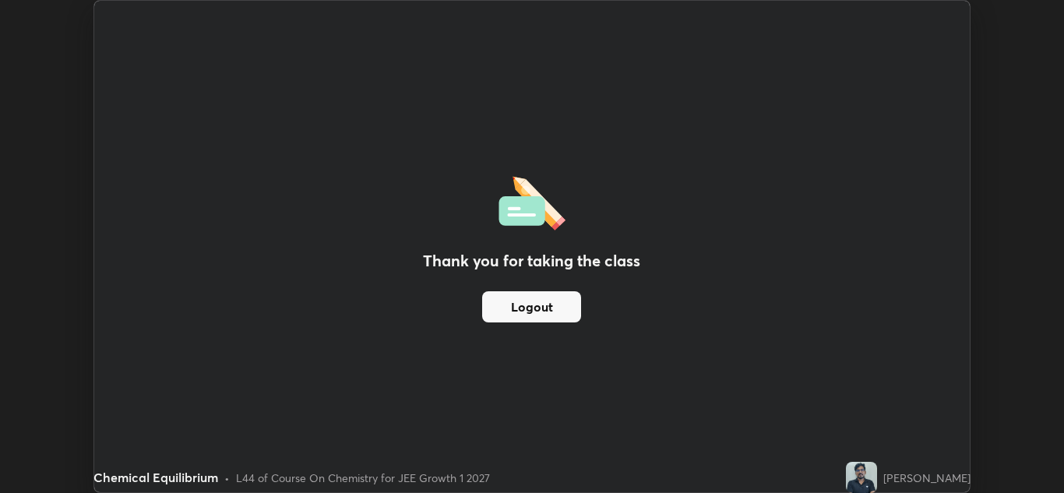
scroll to position [77363, 76792]
